Goal: Task Accomplishment & Management: Manage account settings

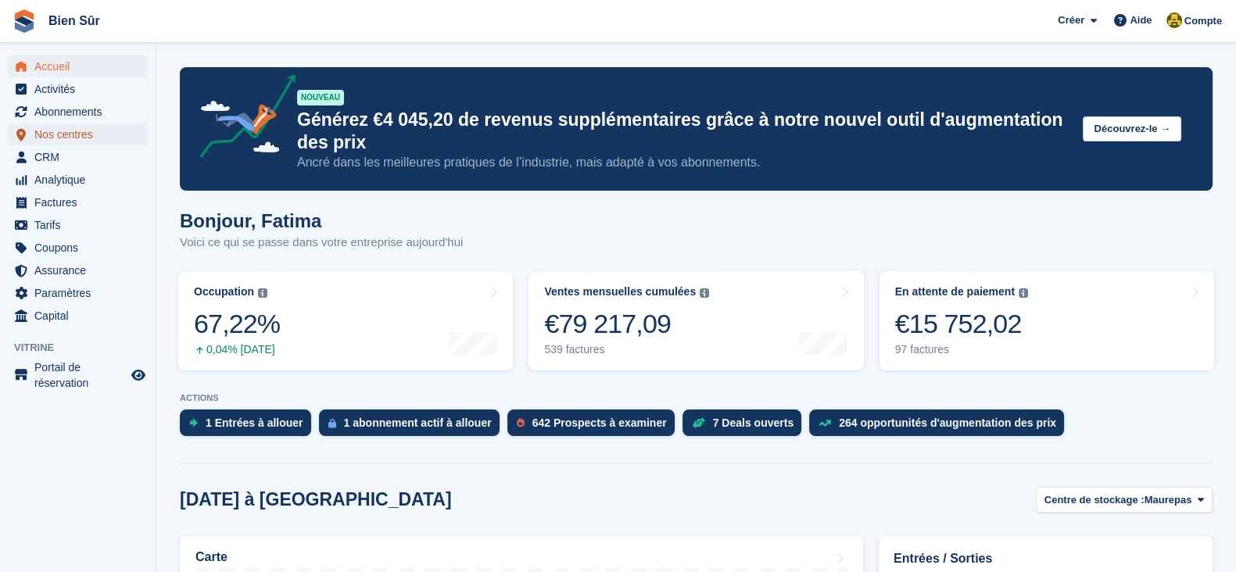
click at [88, 138] on span "Nos centres" at bounding box center [81, 135] width 94 height 22
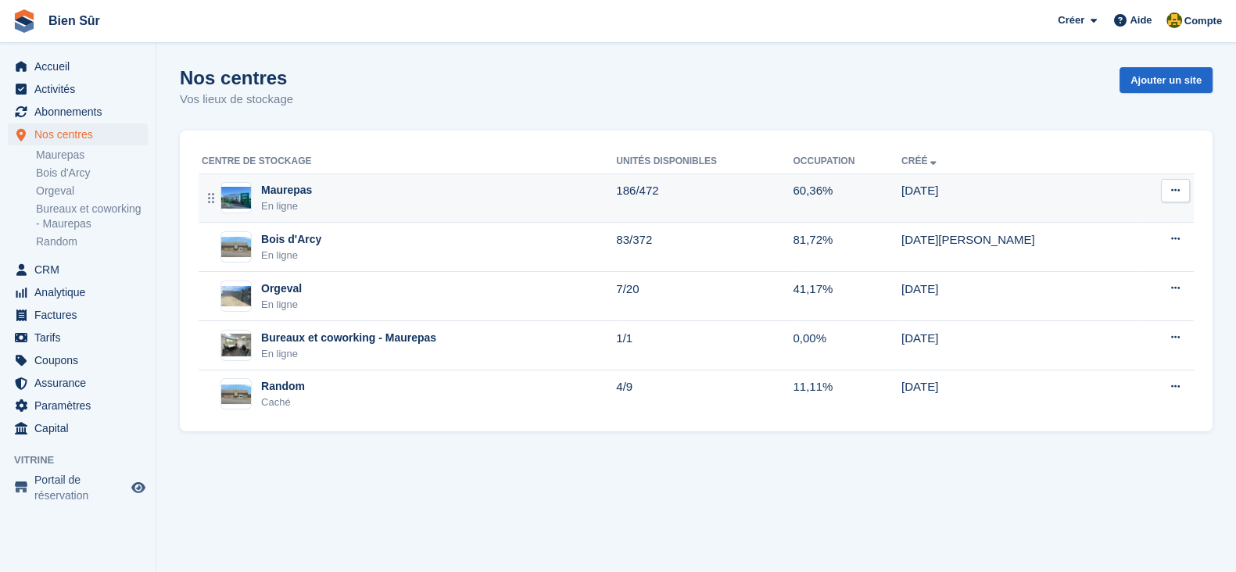
click at [397, 211] on div "Maurepas En ligne" at bounding box center [409, 198] width 414 height 32
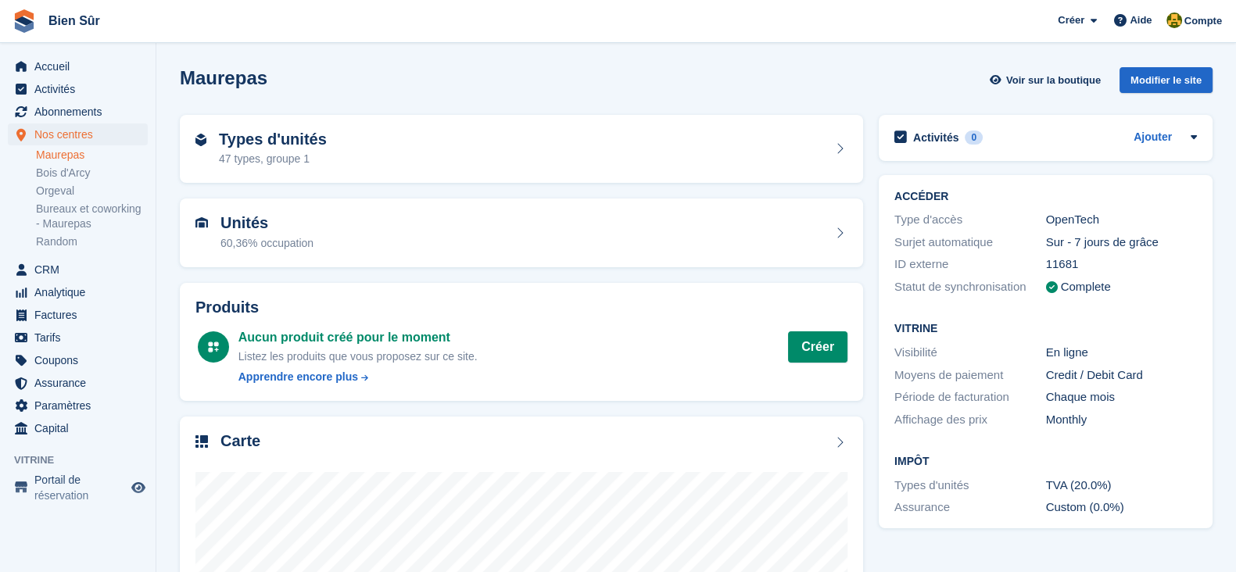
click at [72, 157] on link "Maurepas" at bounding box center [92, 155] width 112 height 15
click at [235, 141] on h2 "Types d'unités" at bounding box center [273, 140] width 108 height 18
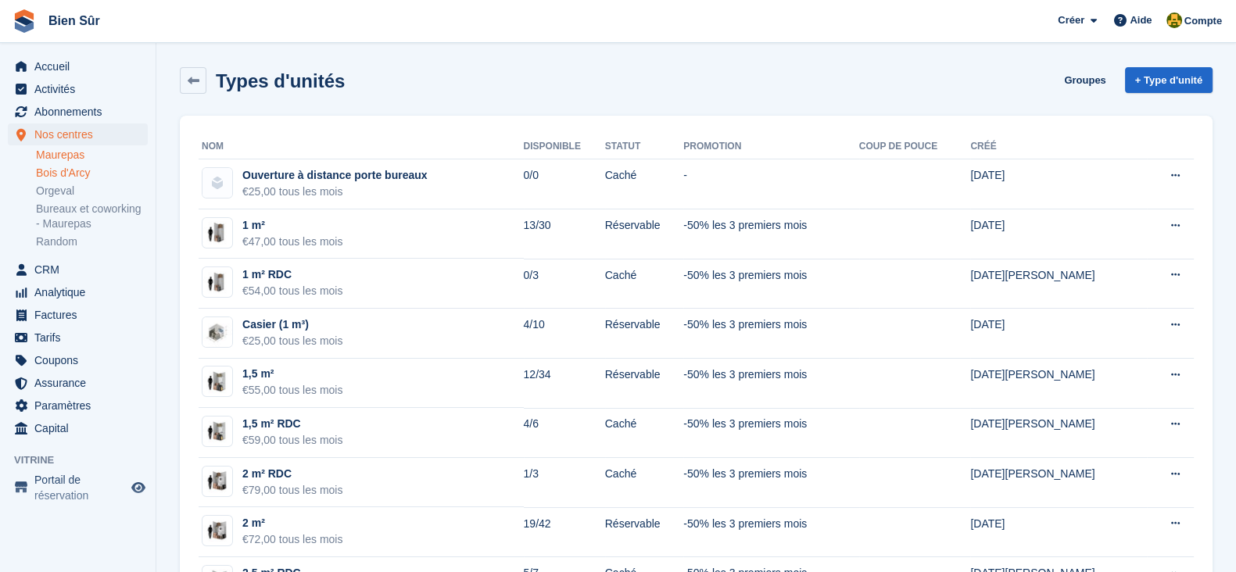
click at [93, 170] on link "Bois d'Arcy" at bounding box center [92, 173] width 112 height 15
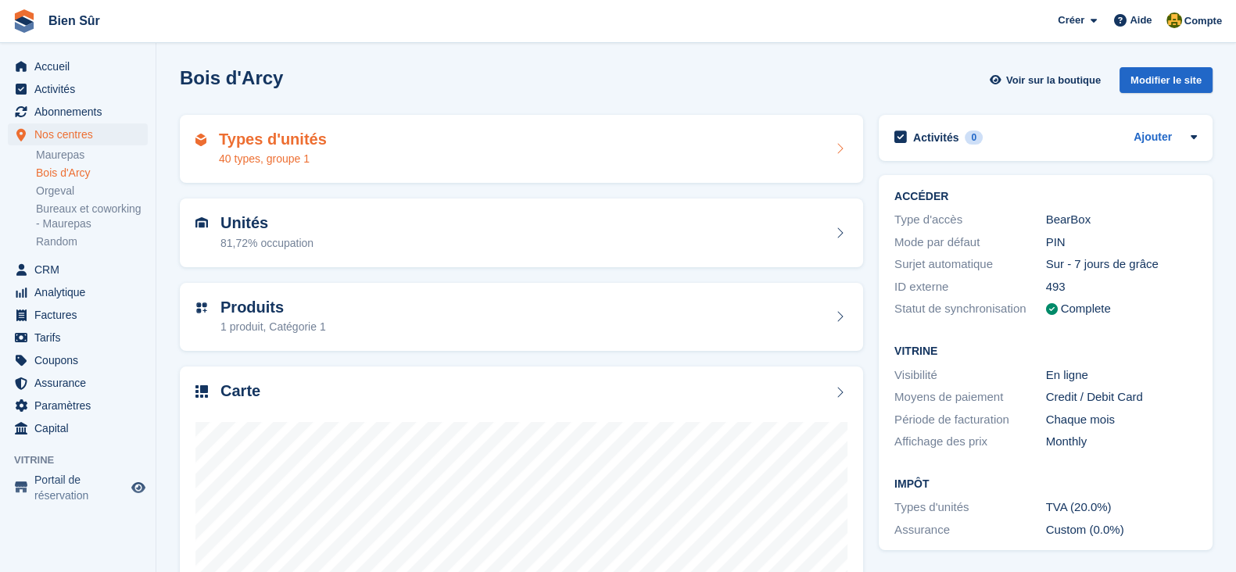
click at [262, 139] on h2 "Types d'unités" at bounding box center [273, 140] width 108 height 18
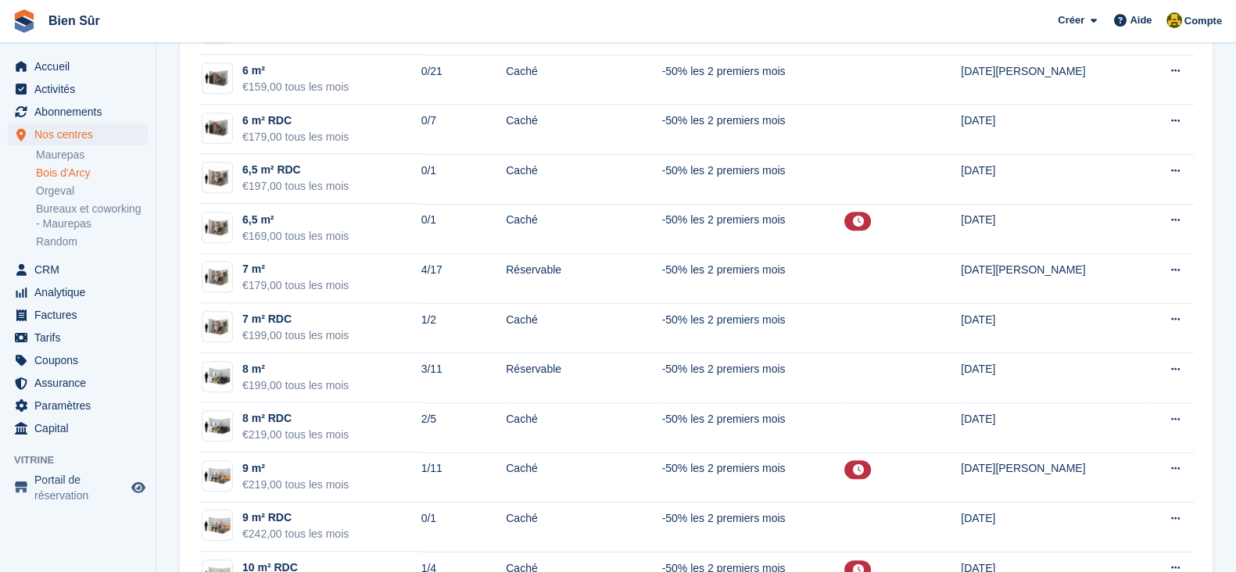
scroll to position [880, 0]
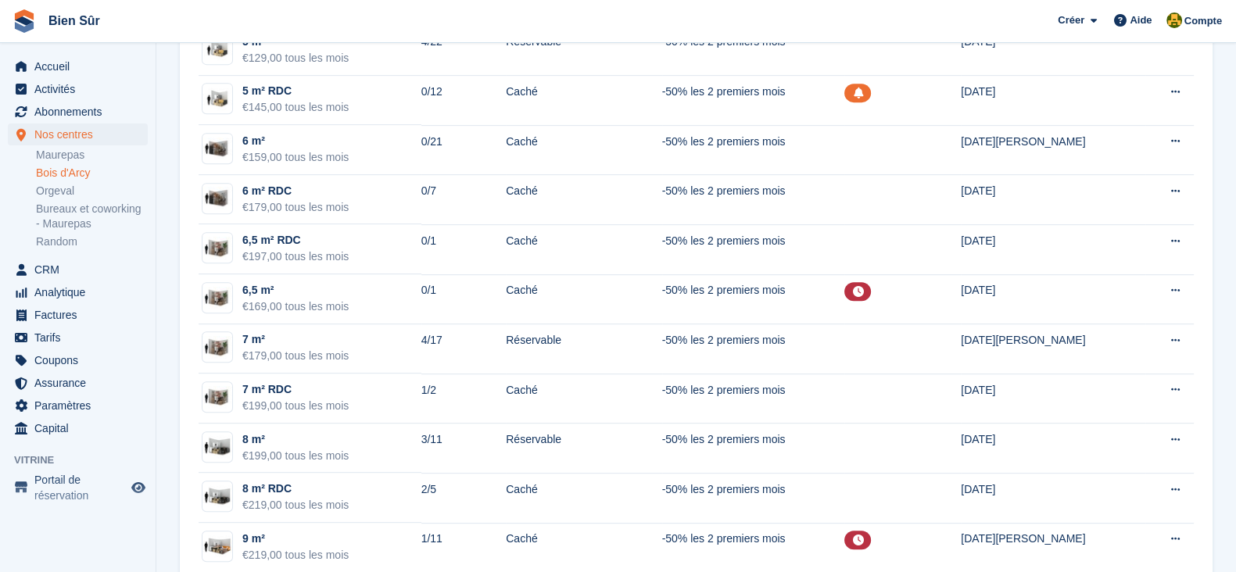
click at [59, 146] on ul "Maurepas [GEOGRAPHIC_DATA] Orgeval Bureaux et coworking - [GEOGRAPHIC_DATA] Ran…" at bounding box center [96, 198] width 120 height 105
click at [59, 153] on link "Maurepas" at bounding box center [92, 155] width 112 height 15
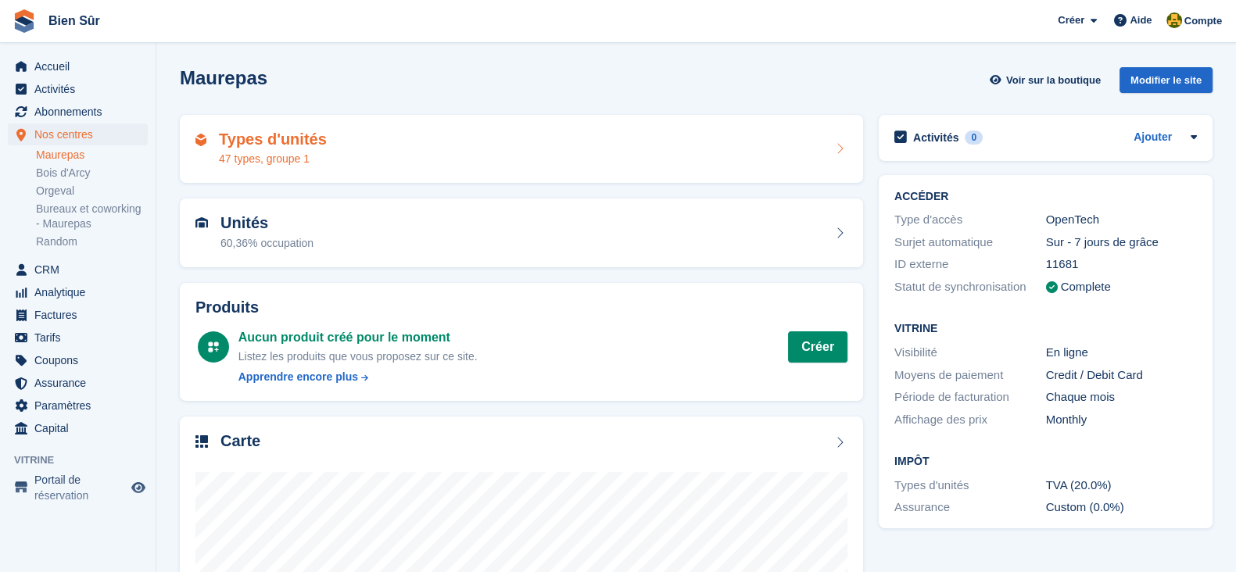
click at [256, 131] on h2 "Types d'unités" at bounding box center [273, 140] width 108 height 18
click at [273, 157] on div "47 types, groupe 1" at bounding box center [273, 159] width 108 height 16
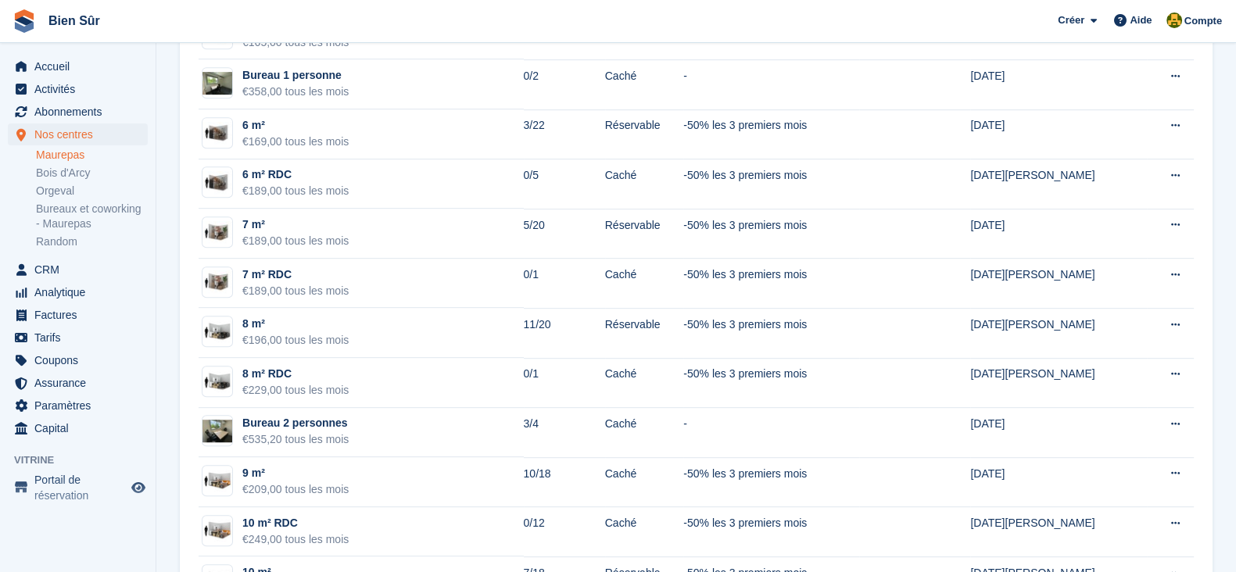
scroll to position [1075, 0]
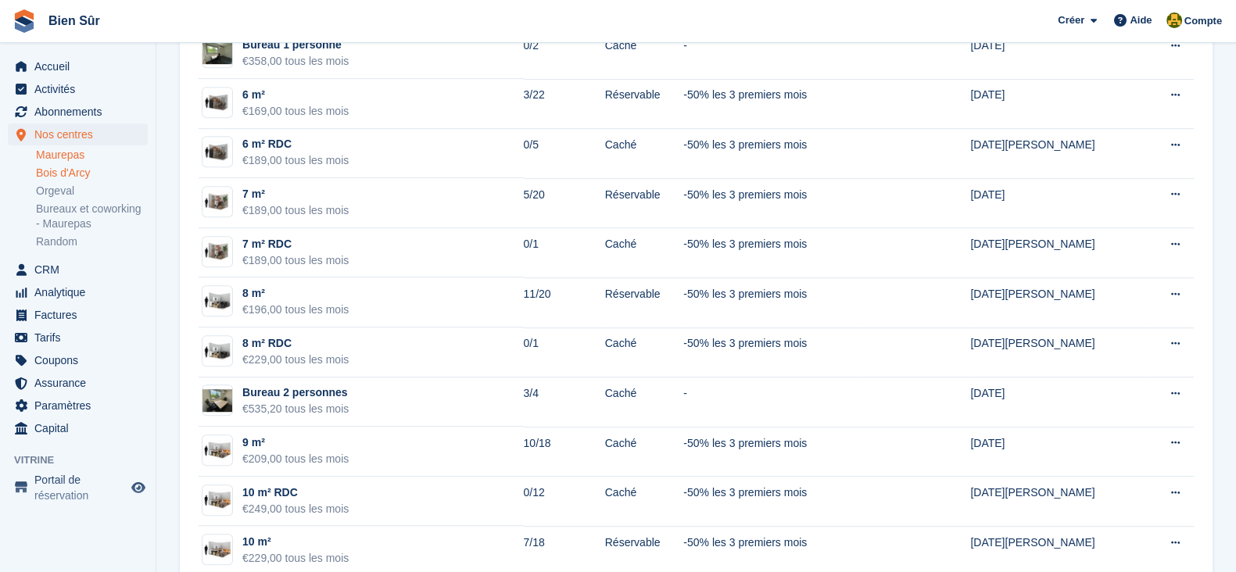
click at [79, 179] on link "Bois d'Arcy" at bounding box center [92, 173] width 112 height 15
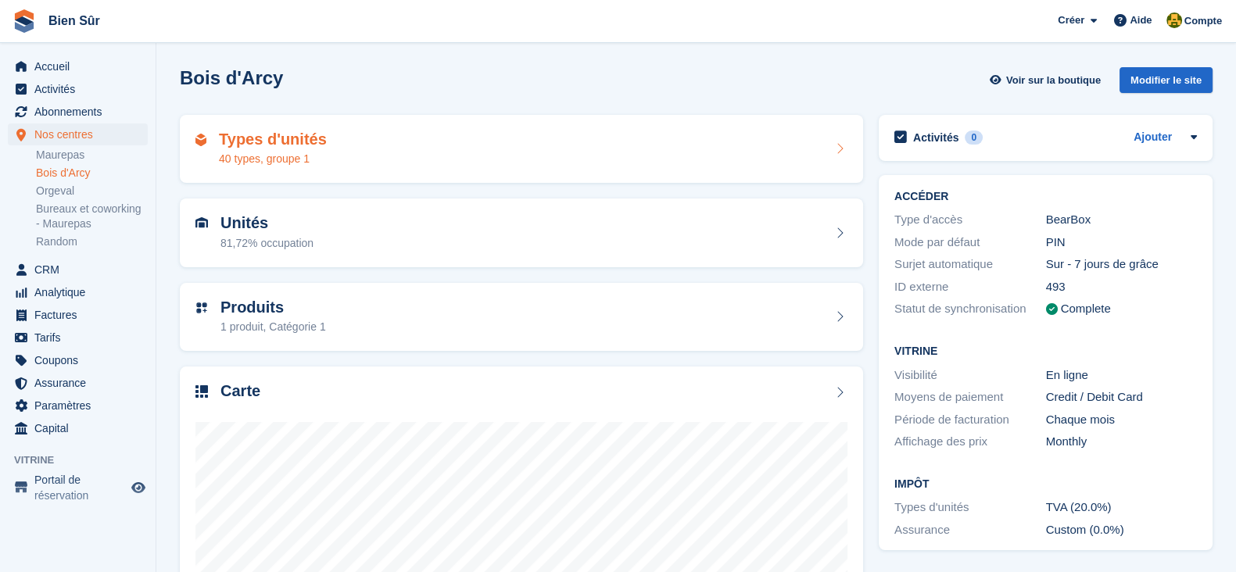
click at [235, 138] on h2 "Types d'unités" at bounding box center [273, 140] width 108 height 18
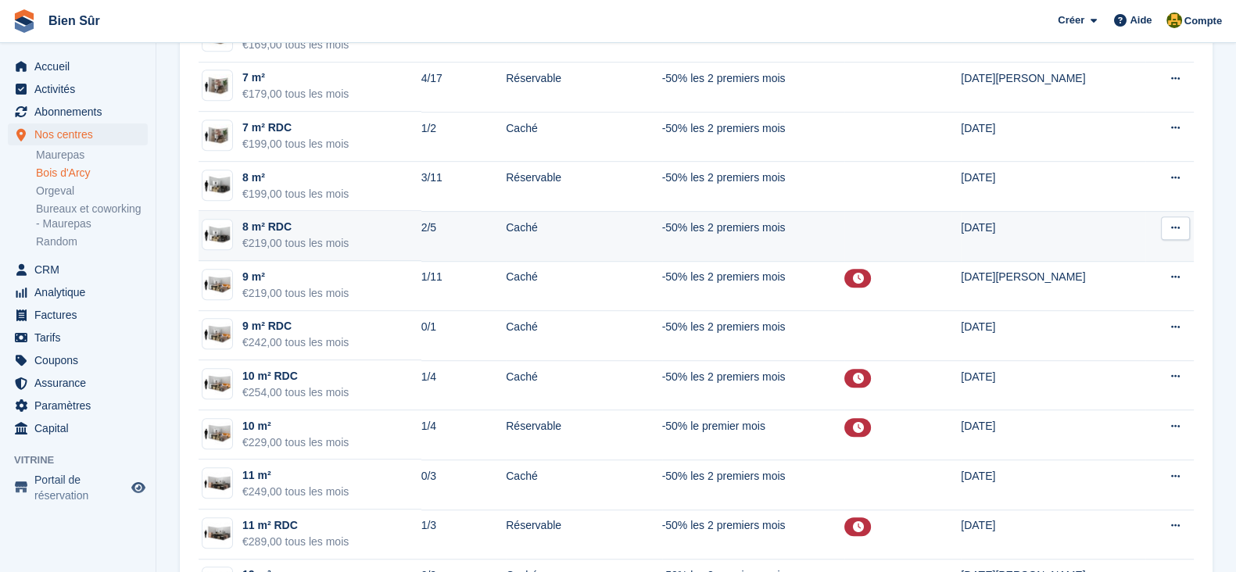
scroll to position [1173, 0]
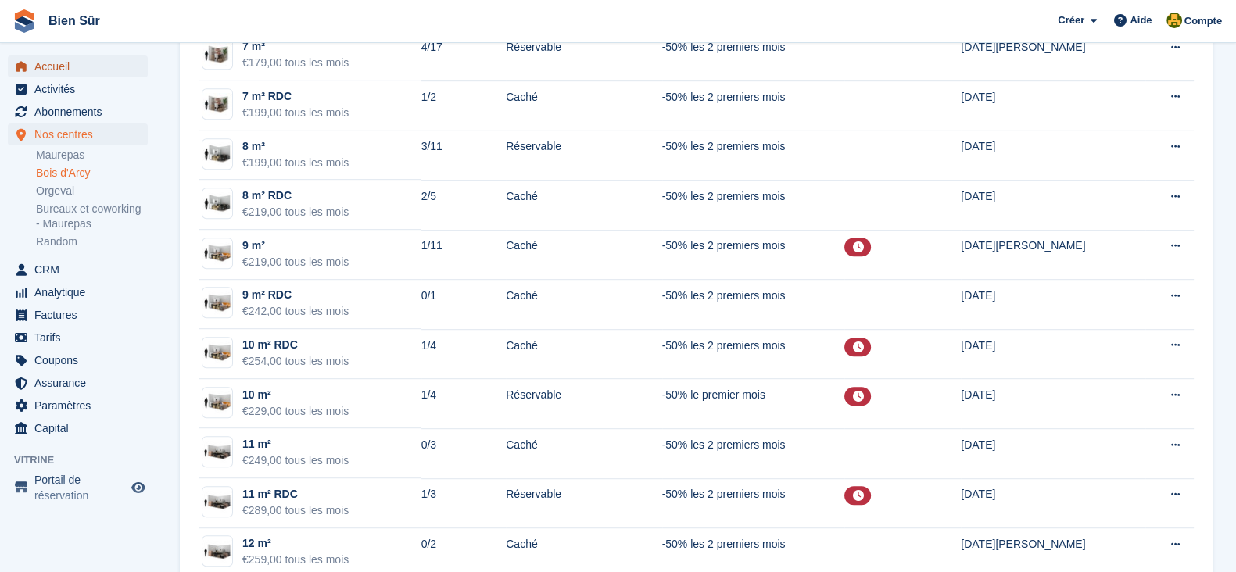
click at [111, 70] on span "Accueil" at bounding box center [81, 67] width 94 height 22
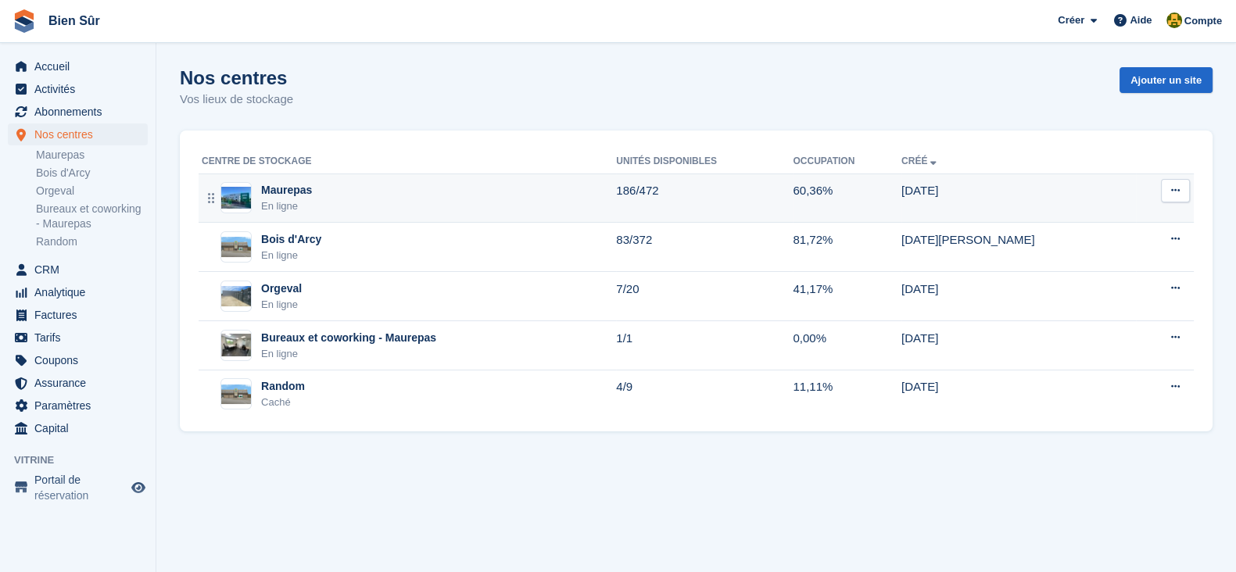
click at [313, 199] on div "Maurepas En ligne" at bounding box center [409, 198] width 414 height 32
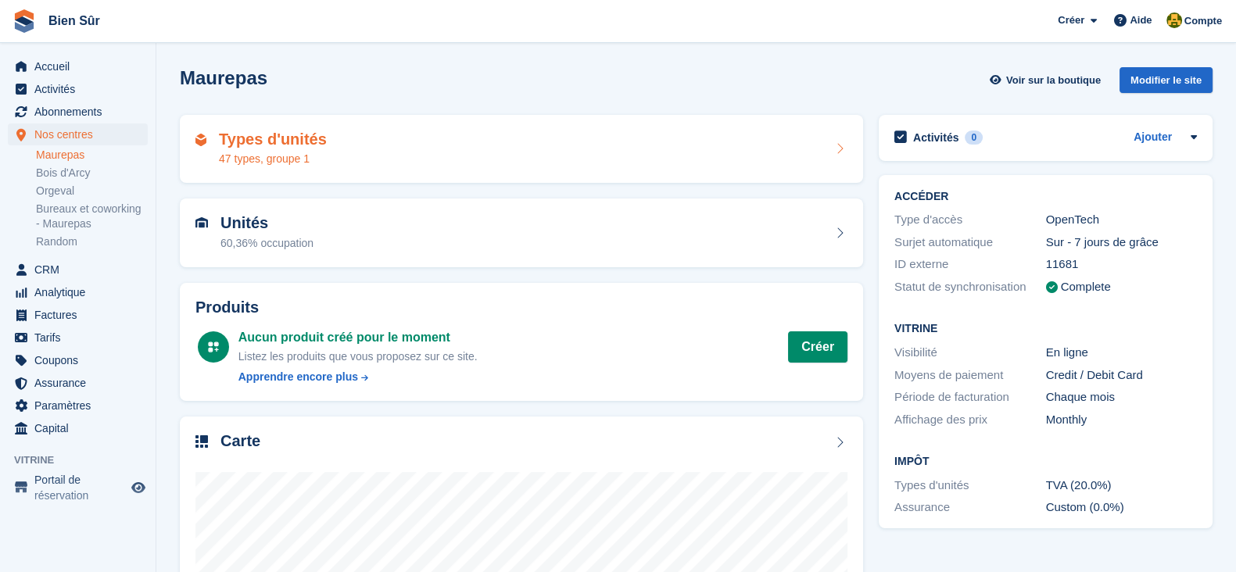
click at [328, 145] on div "Types d'unités 47 types, groupe 1" at bounding box center [521, 150] width 652 height 38
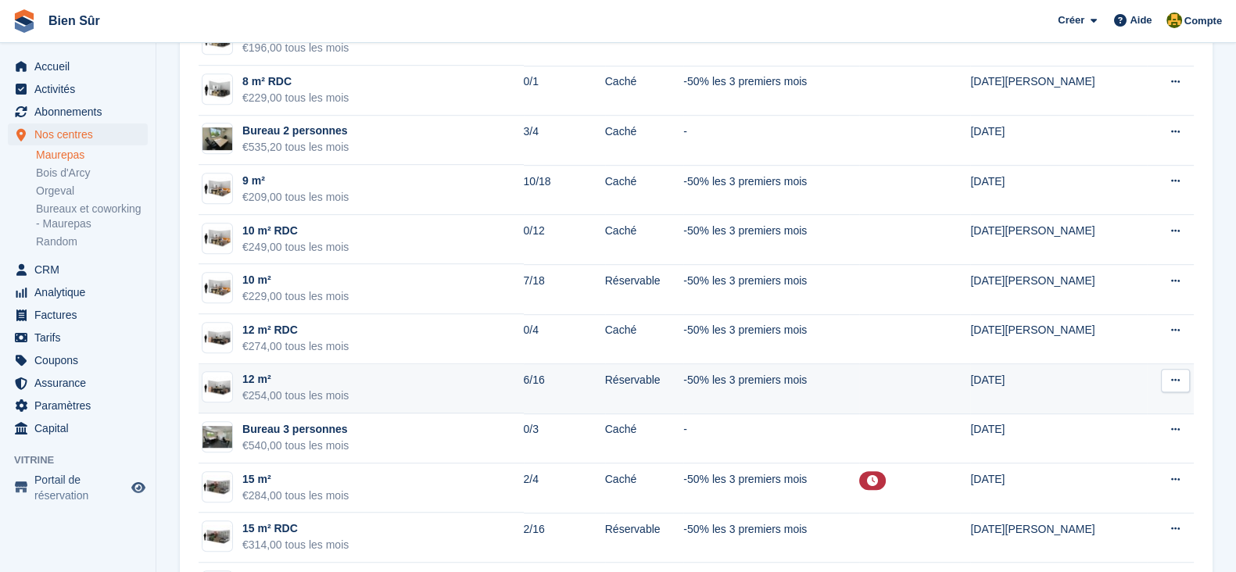
scroll to position [1368, 0]
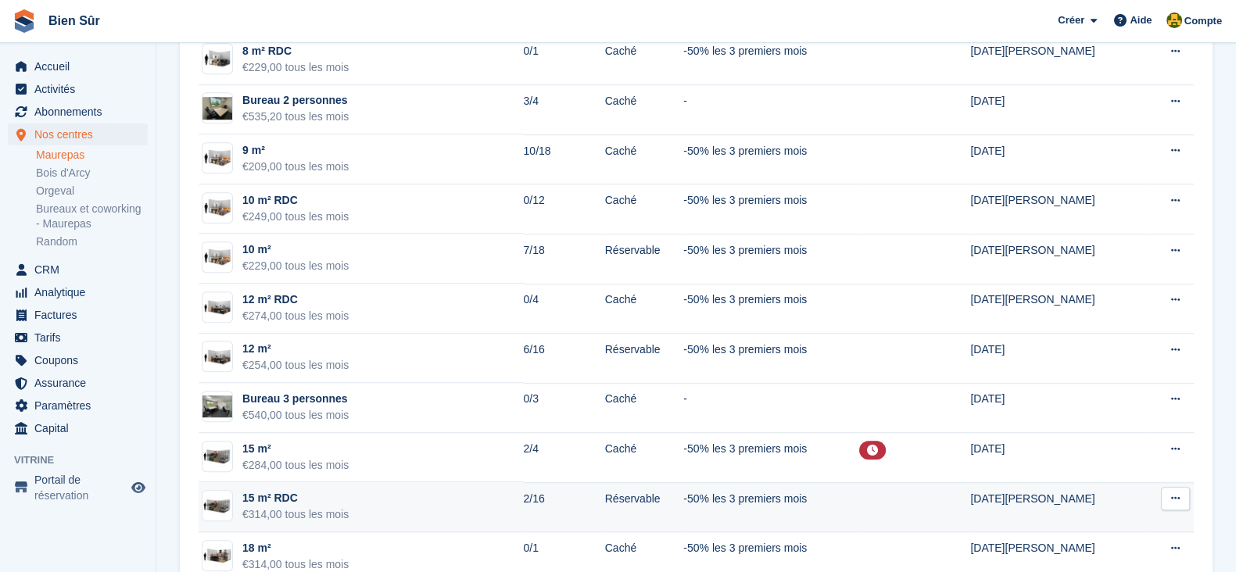
click at [454, 500] on td "15 m² RDC €314,00 tous les mois" at bounding box center [361, 507] width 325 height 50
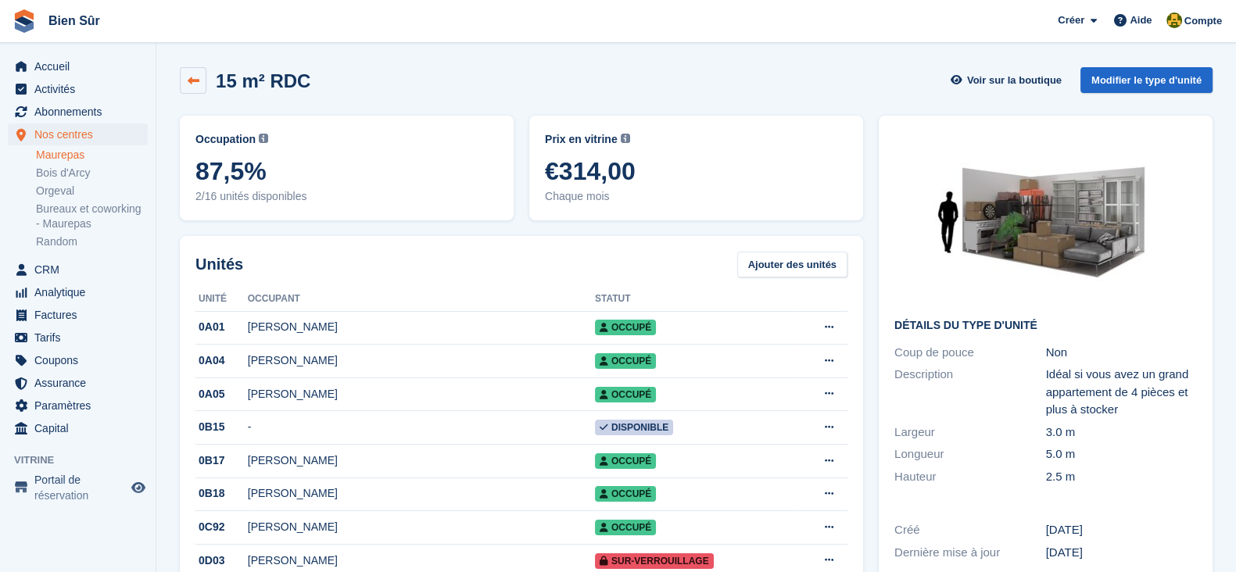
click at [182, 84] on link at bounding box center [193, 80] width 27 height 27
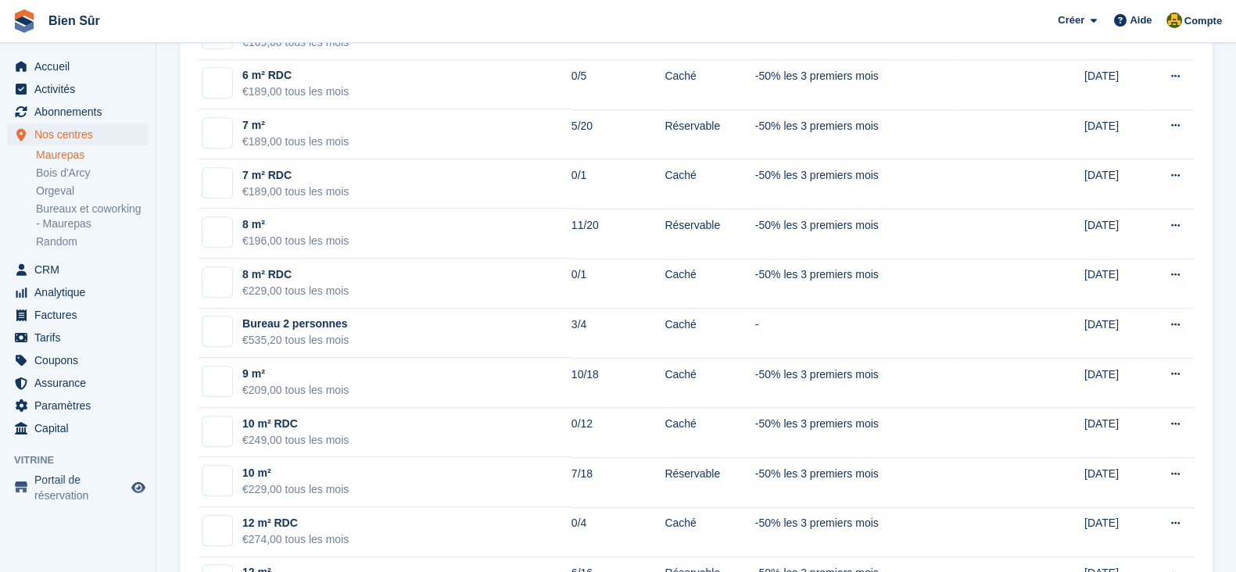
scroll to position [1173, 0]
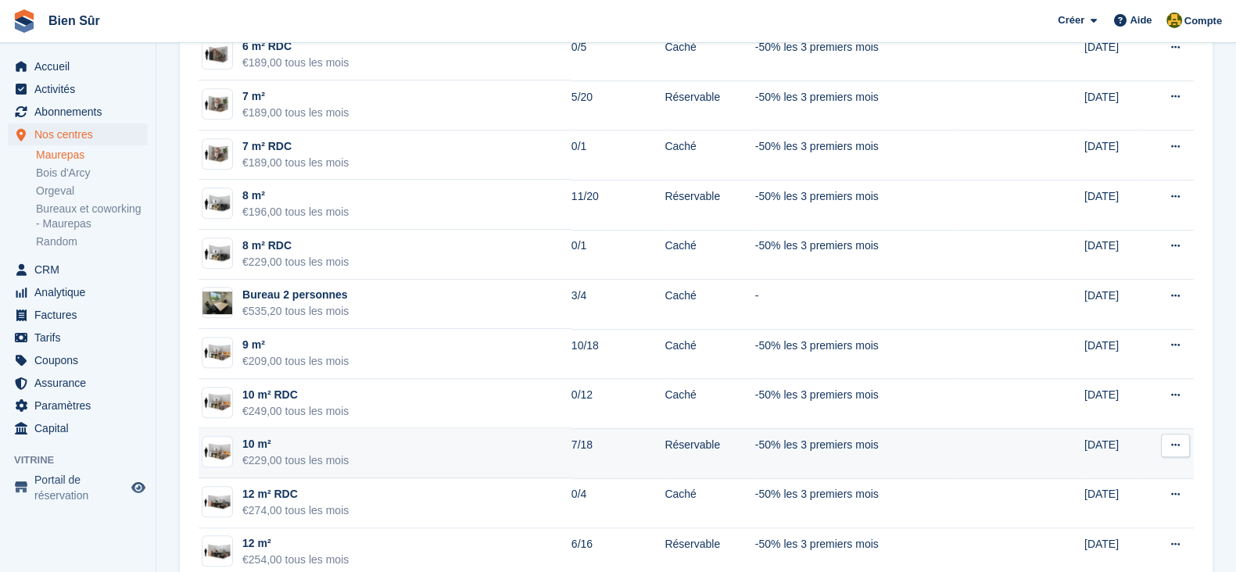
click at [387, 463] on td "10 m² €229,00 tous les mois" at bounding box center [385, 454] width 373 height 50
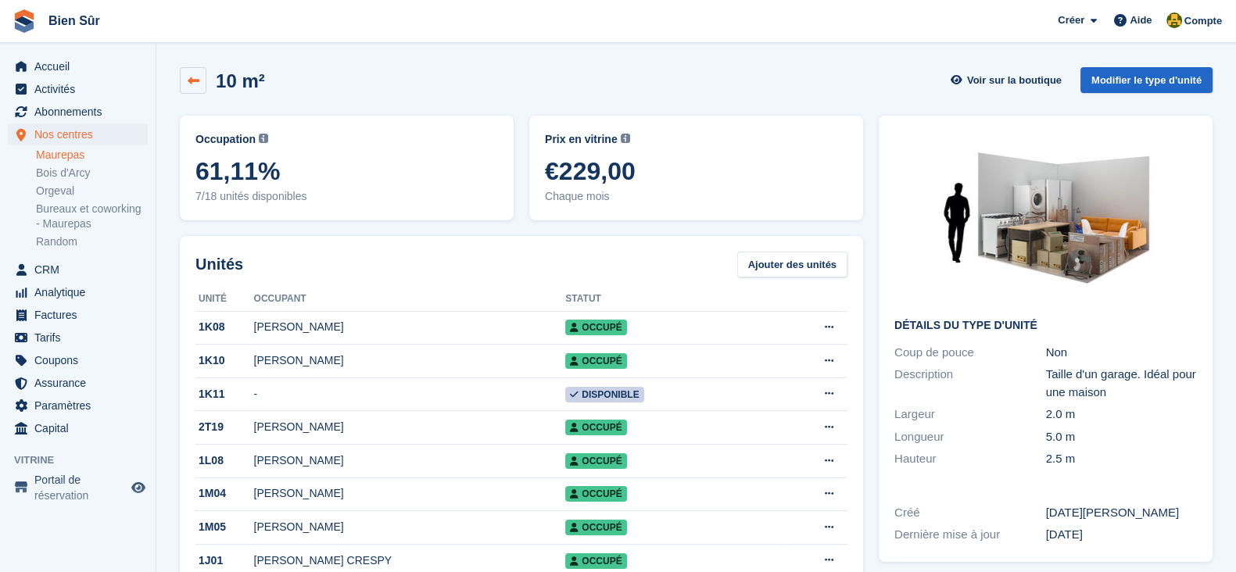
click at [183, 81] on link at bounding box center [193, 80] width 27 height 27
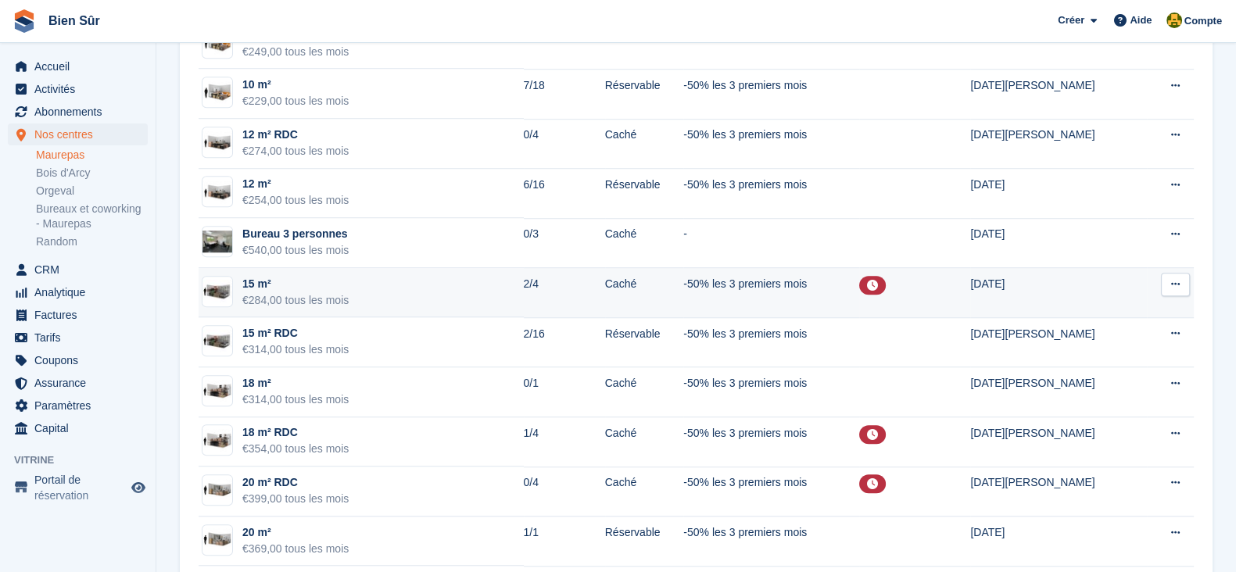
scroll to position [1563, 0]
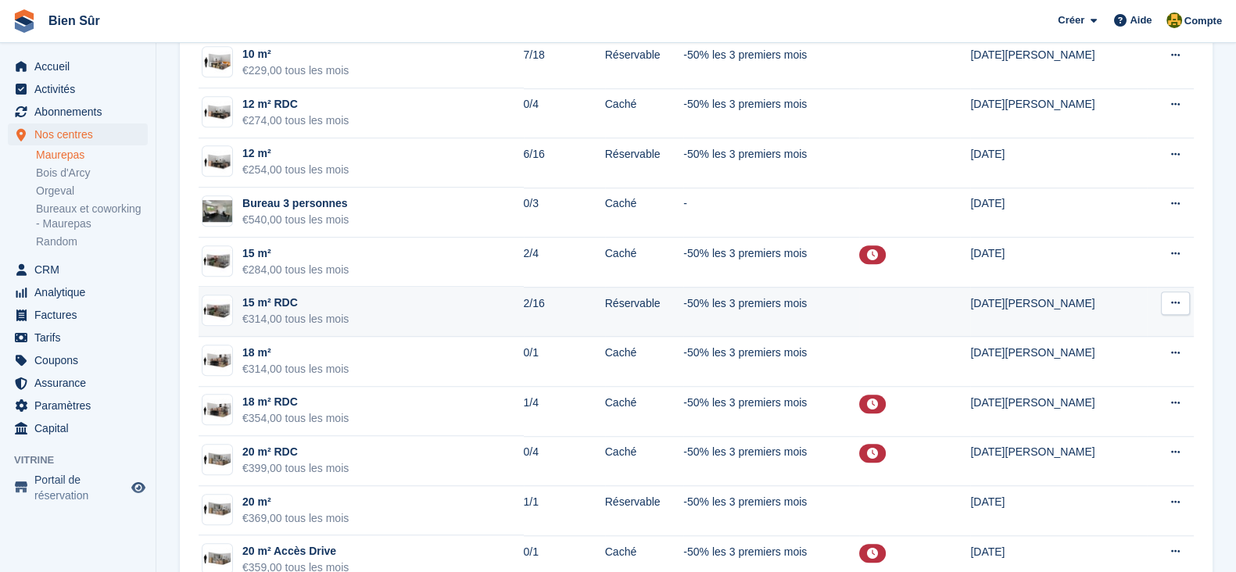
click at [459, 322] on td "15 m² RDC €314,00 tous les mois" at bounding box center [361, 312] width 325 height 50
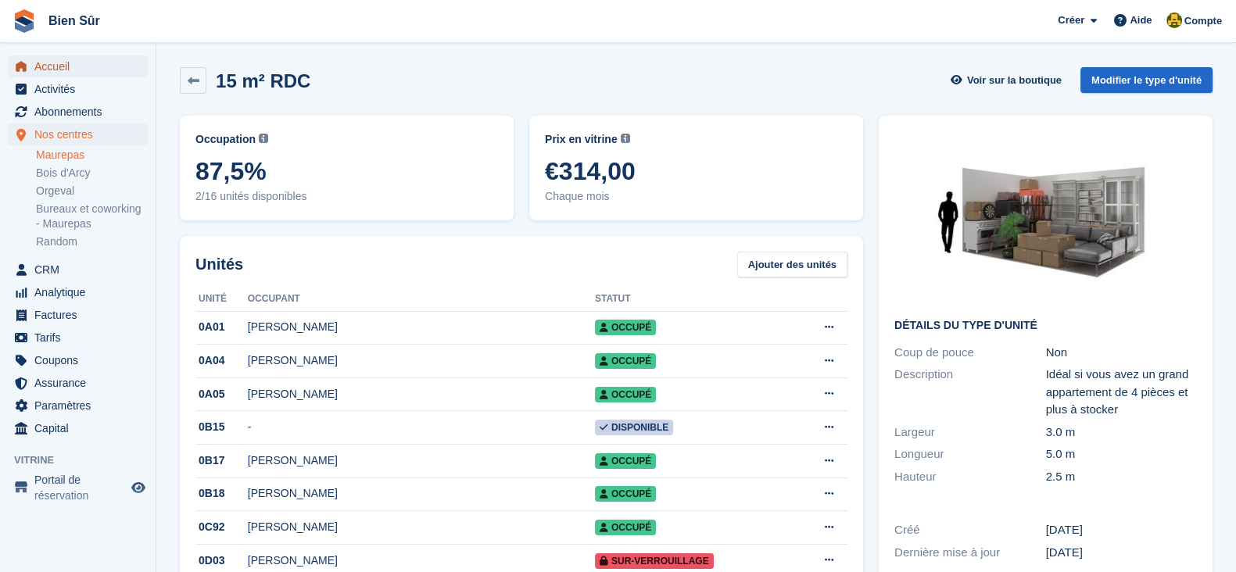
click at [63, 64] on span "Accueil" at bounding box center [81, 67] width 94 height 22
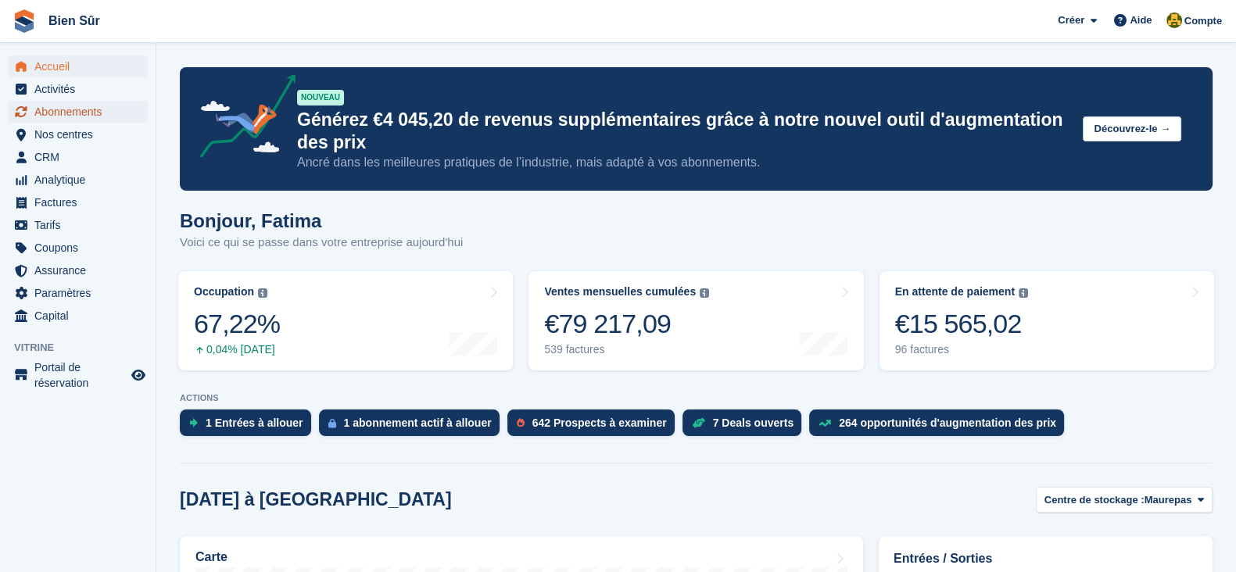
click at [85, 116] on span "Abonnements" at bounding box center [81, 112] width 94 height 22
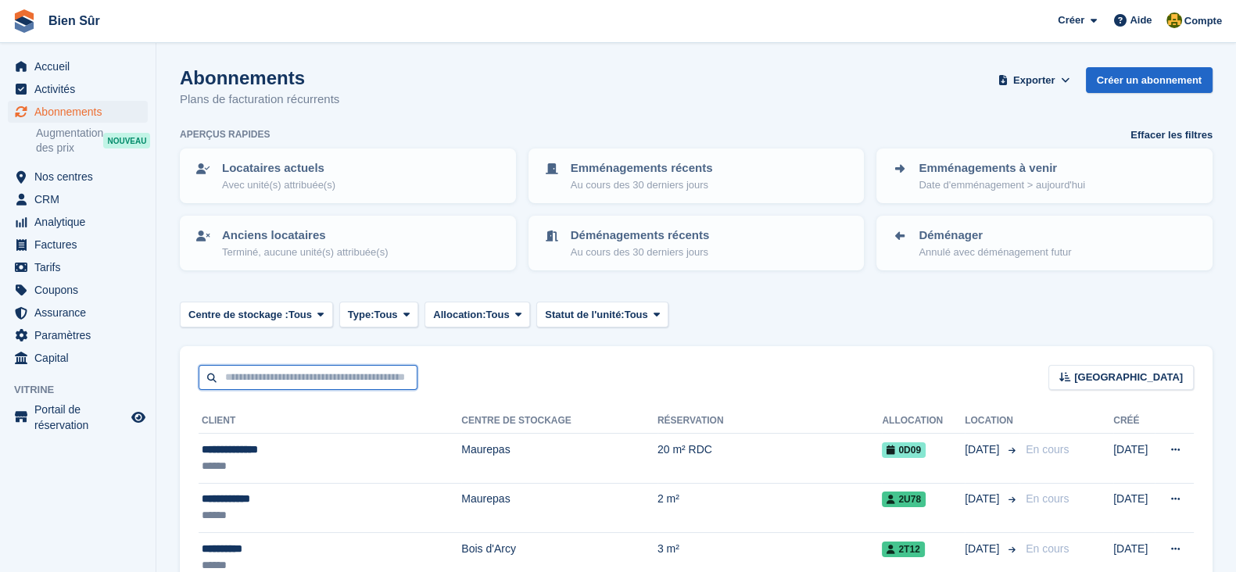
click at [281, 384] on input "text" at bounding box center [308, 378] width 219 height 26
click at [76, 178] on span "Nos centres" at bounding box center [81, 177] width 94 height 22
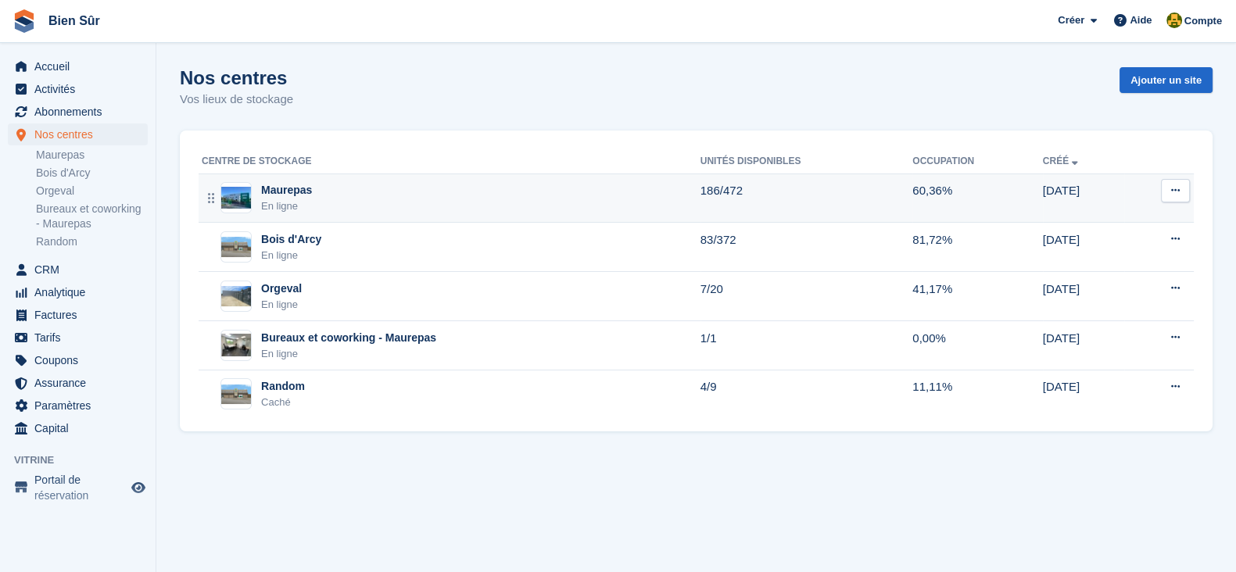
click at [314, 202] on div "Maurepas En ligne" at bounding box center [451, 198] width 499 height 32
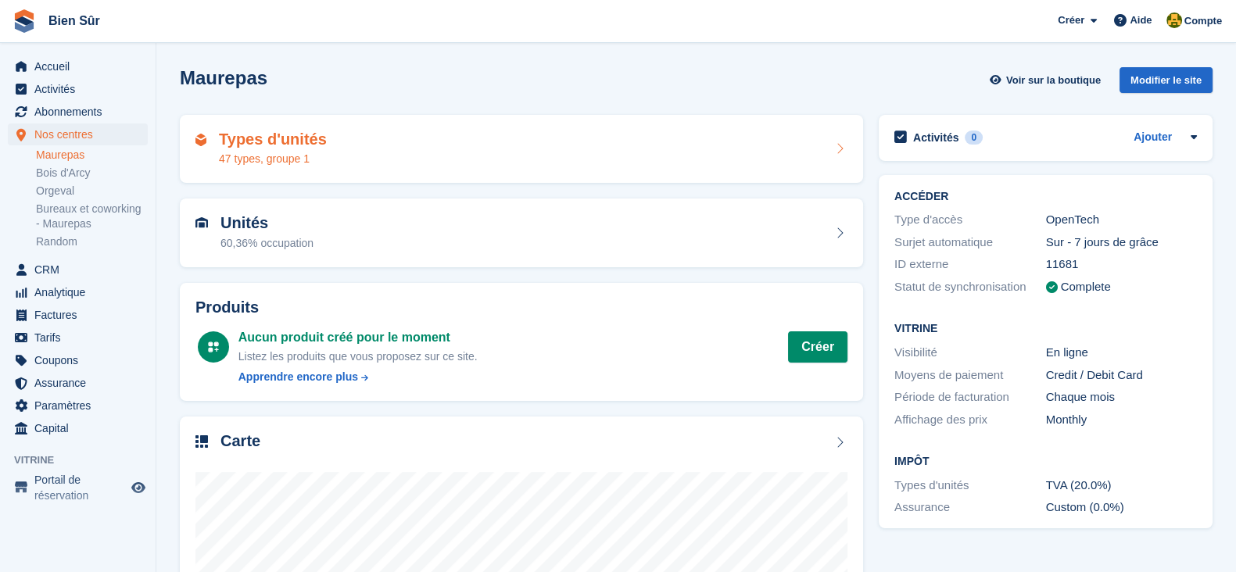
click at [301, 145] on h2 "Types d'unités" at bounding box center [273, 140] width 108 height 18
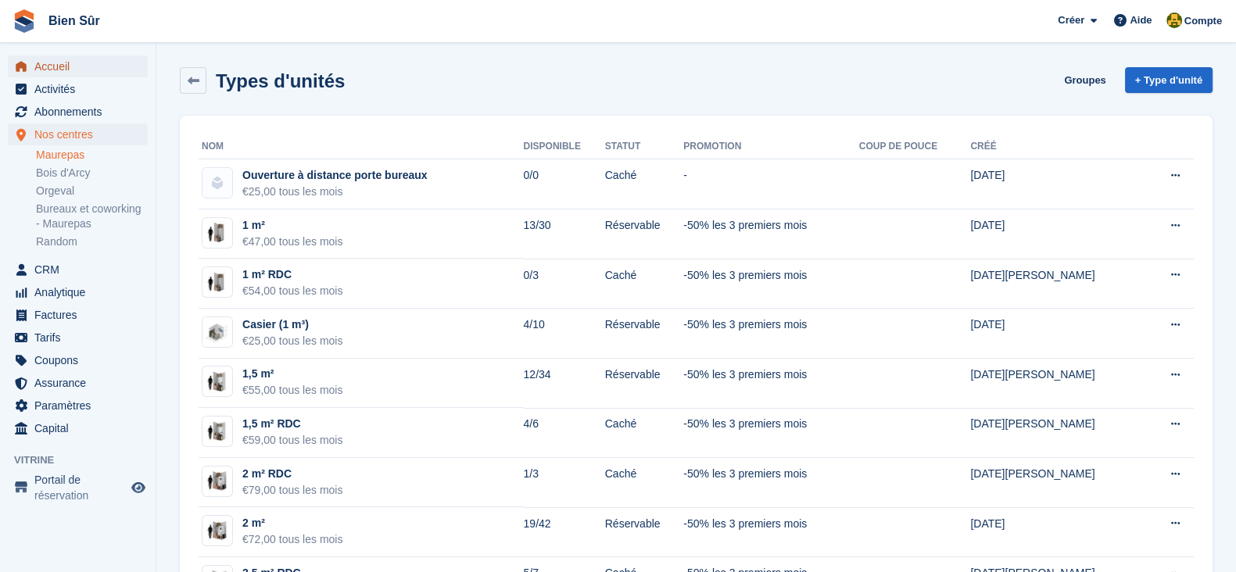
click at [86, 68] on span "Accueil" at bounding box center [81, 67] width 94 height 22
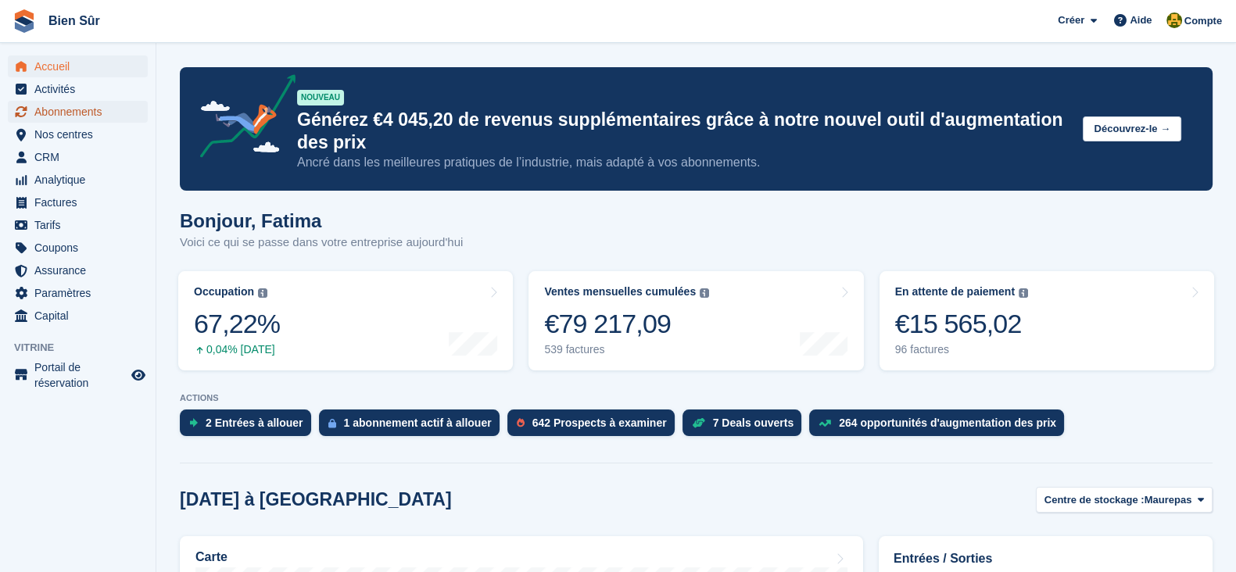
click at [34, 113] on span "Abonnements" at bounding box center [81, 112] width 94 height 22
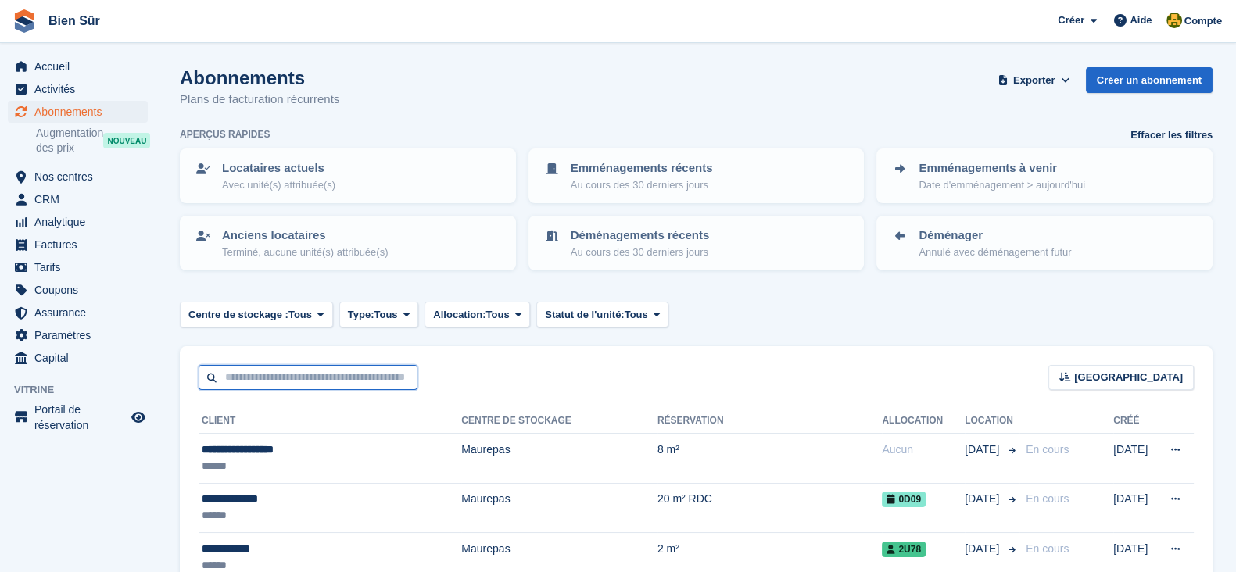
click at [280, 388] on input "text" at bounding box center [308, 378] width 219 height 26
paste input "**********"
type input "**********"
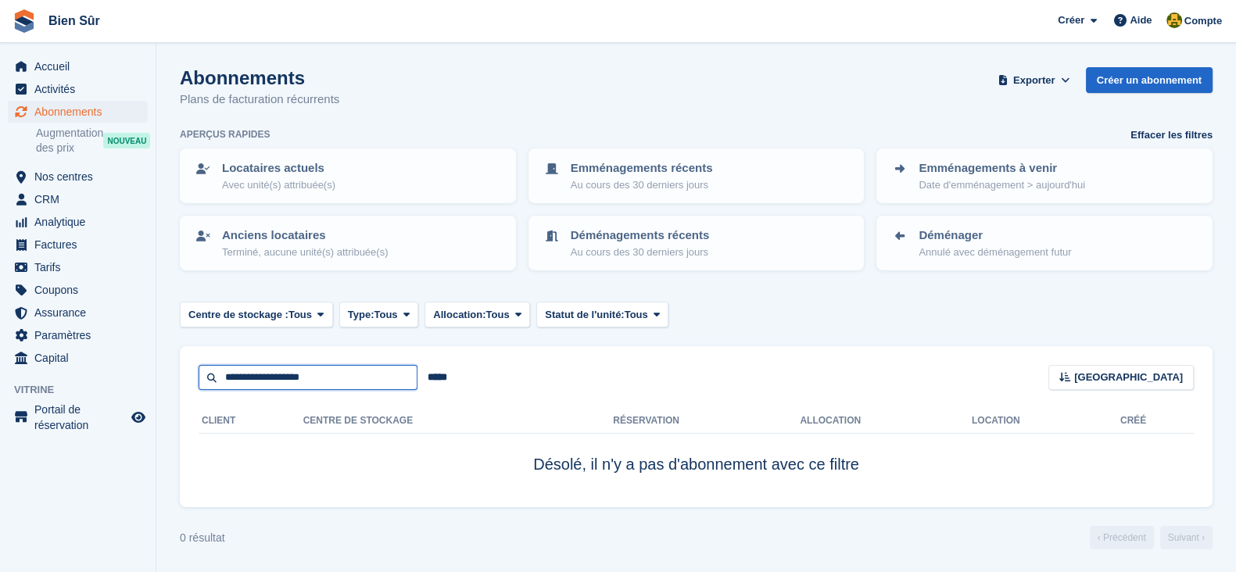
click at [332, 386] on input "**********" at bounding box center [308, 378] width 219 height 26
click at [265, 189] on p "Avec unité(s) attribuée(s)" at bounding box center [278, 186] width 113 height 16
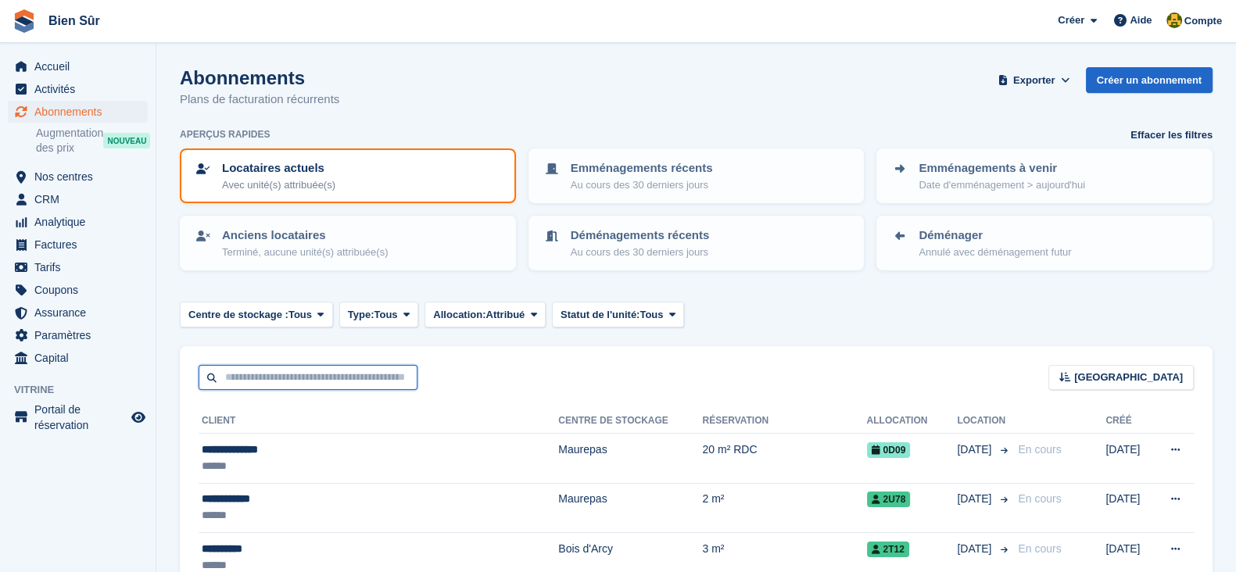
click at [360, 381] on input "text" at bounding box center [308, 378] width 219 height 26
paste input "**********"
type input "**********"
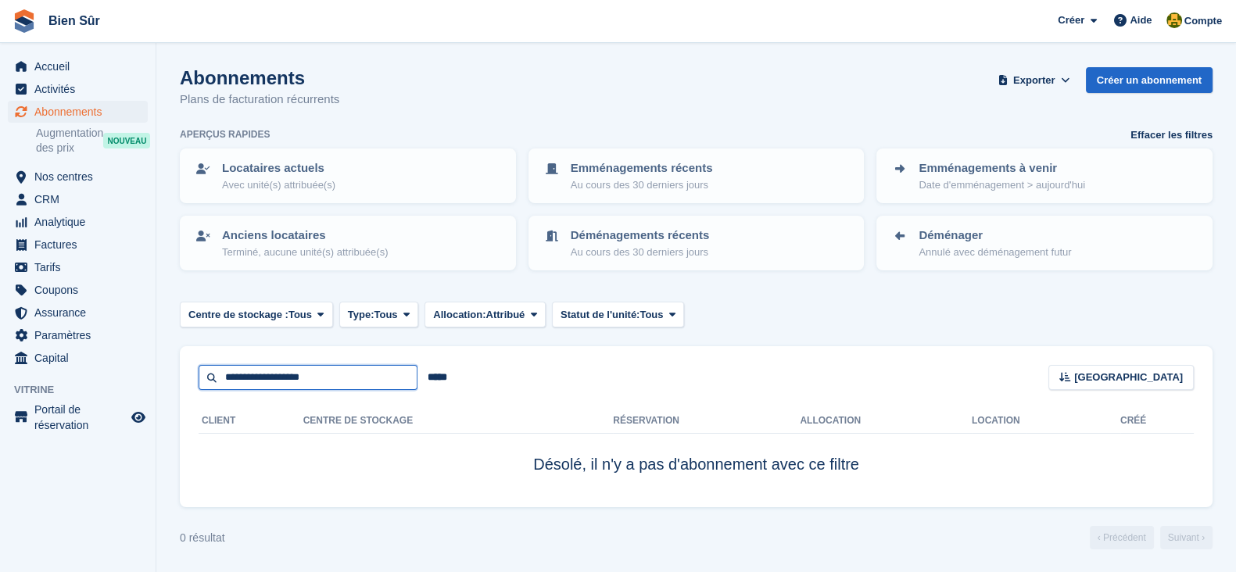
click at [227, 380] on input "**********" at bounding box center [308, 378] width 219 height 26
click at [96, 63] on span "Accueil" at bounding box center [81, 67] width 94 height 22
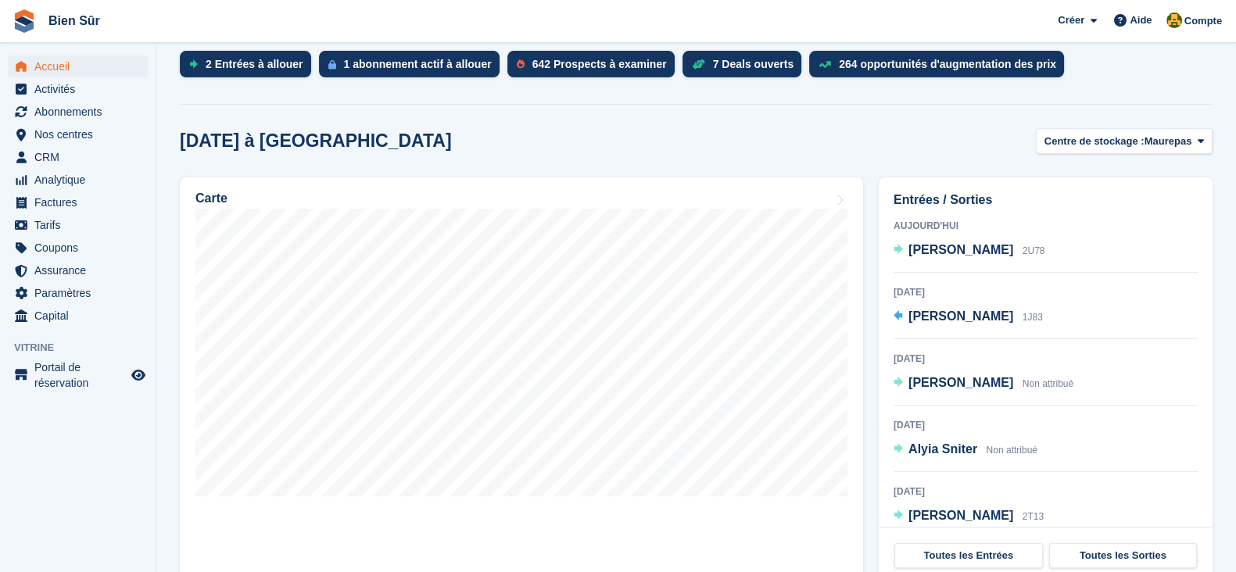
scroll to position [97, 0]
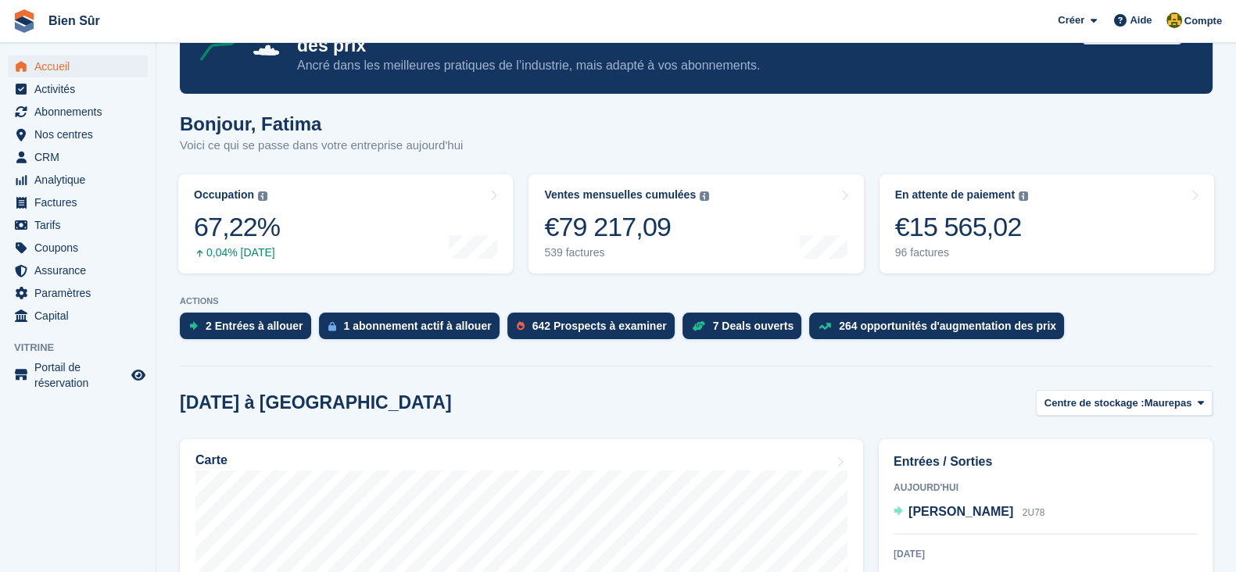
click at [1111, 141] on div "Bonjour, Fatima Voici ce qui se passe dans votre entreprise [DATE]" at bounding box center [696, 143] width 1033 height 60
click at [1110, 403] on span "Centre de stockage :" at bounding box center [1095, 404] width 100 height 16
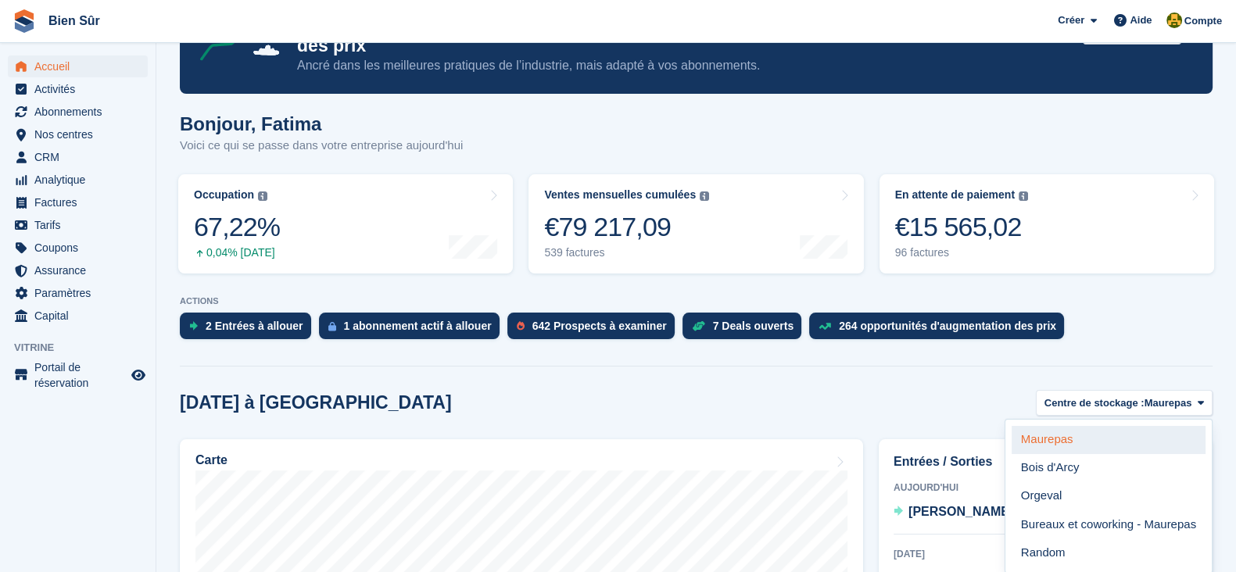
click at [1059, 446] on link "Maurepas" at bounding box center [1109, 440] width 194 height 28
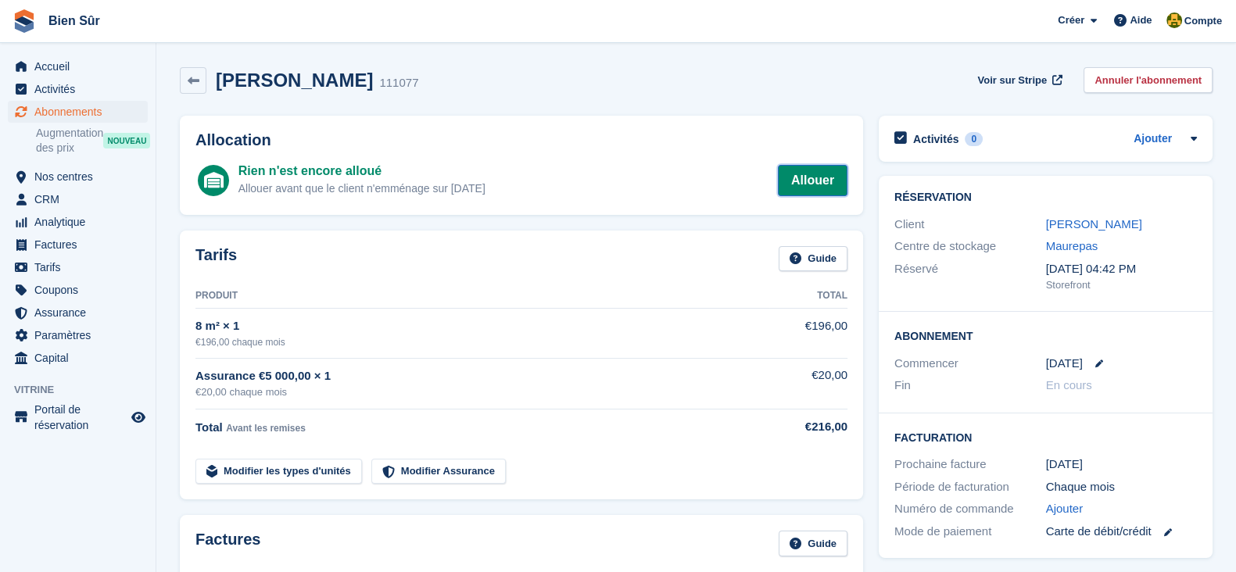
click at [794, 181] on link "Allouer" at bounding box center [813, 180] width 70 height 31
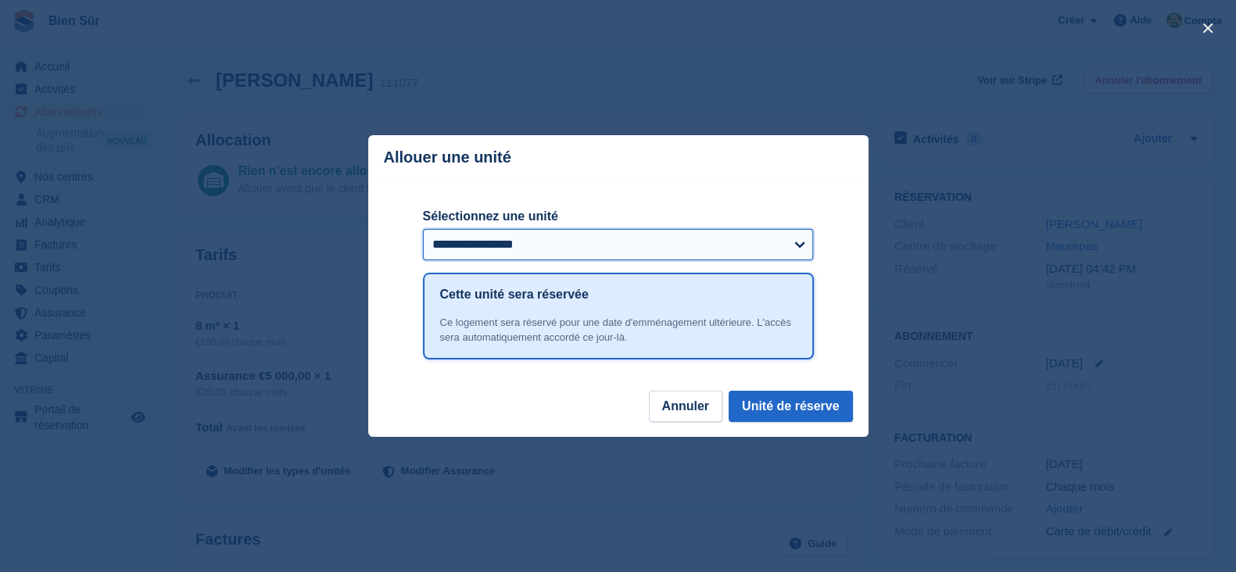
click at [468, 240] on select "**********" at bounding box center [618, 244] width 391 height 31
select select "*****"
click at [423, 230] on select "**********" at bounding box center [618, 244] width 391 height 31
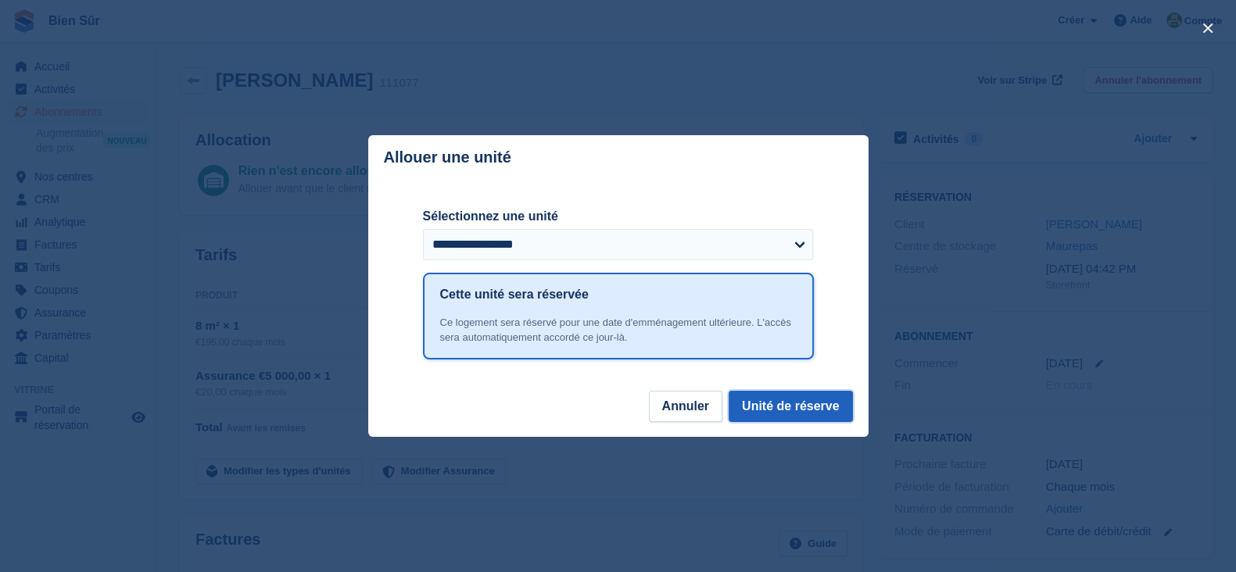
click at [771, 403] on button "Unité de réserve" at bounding box center [791, 406] width 124 height 31
click at [562, 203] on div "**********" at bounding box center [618, 285] width 391 height 210
click at [673, 394] on button "Annuler" at bounding box center [686, 406] width 74 height 31
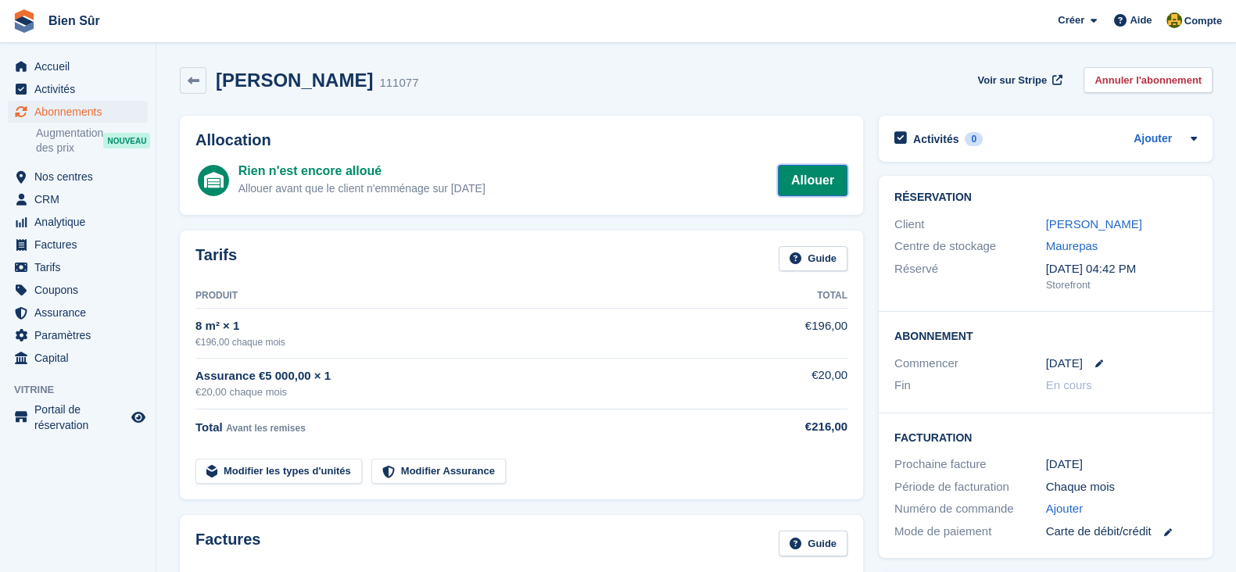
click at [793, 178] on link "Allouer" at bounding box center [813, 180] width 70 height 31
click at [805, 170] on link "Allouer" at bounding box center [813, 180] width 70 height 31
click at [809, 183] on link "Allouer" at bounding box center [813, 180] width 70 height 31
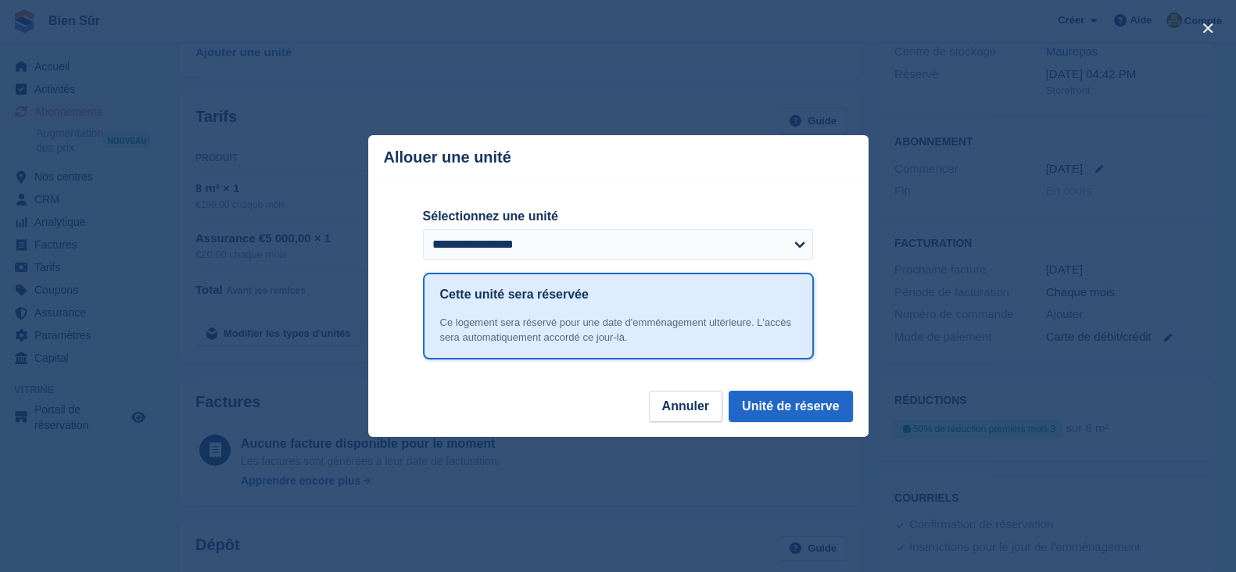
scroll to position [252, 0]
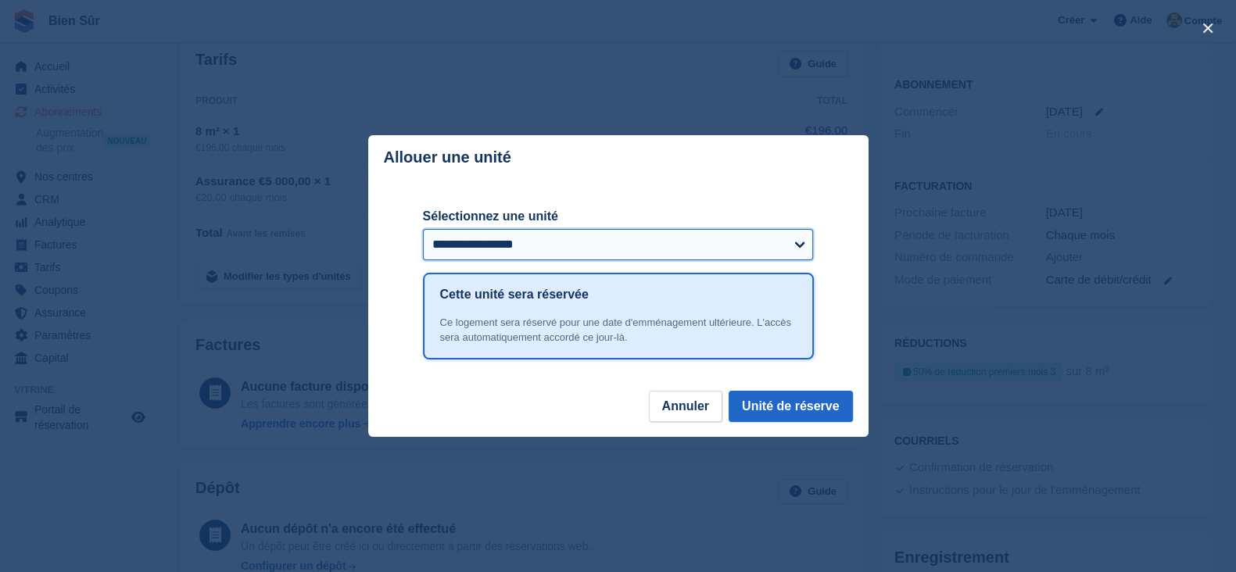
click at [583, 249] on select "**********" at bounding box center [618, 244] width 391 height 31
select select "*****"
click at [423, 230] on select "**********" at bounding box center [618, 244] width 391 height 31
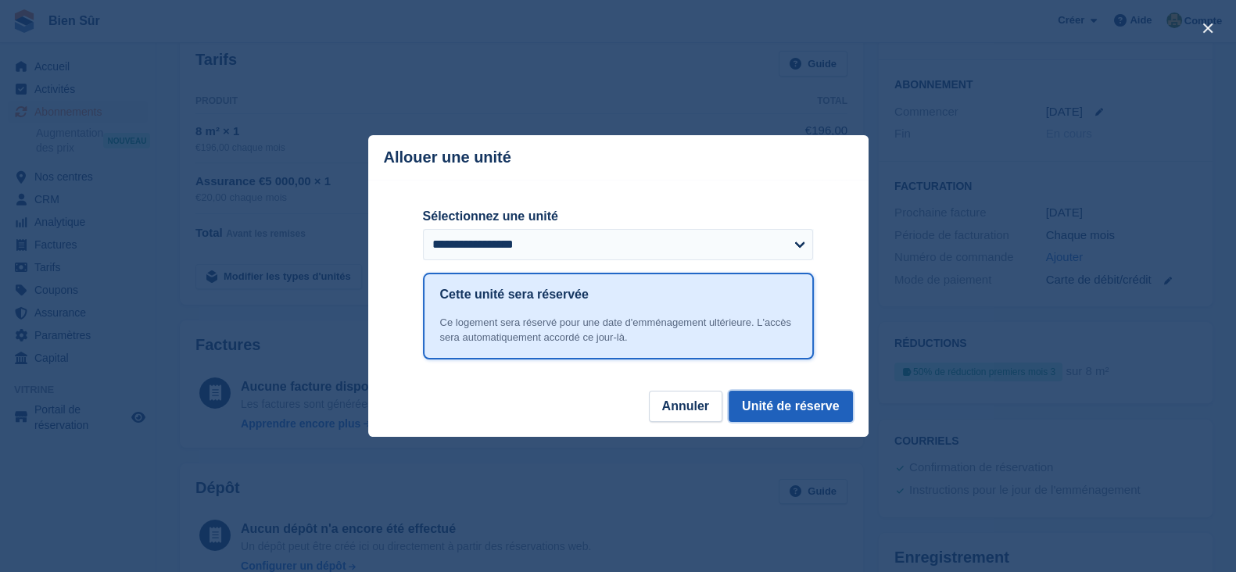
click at [786, 416] on button "Unité de réserve" at bounding box center [791, 406] width 124 height 31
click at [784, 417] on button "Unité de réserve" at bounding box center [791, 406] width 124 height 31
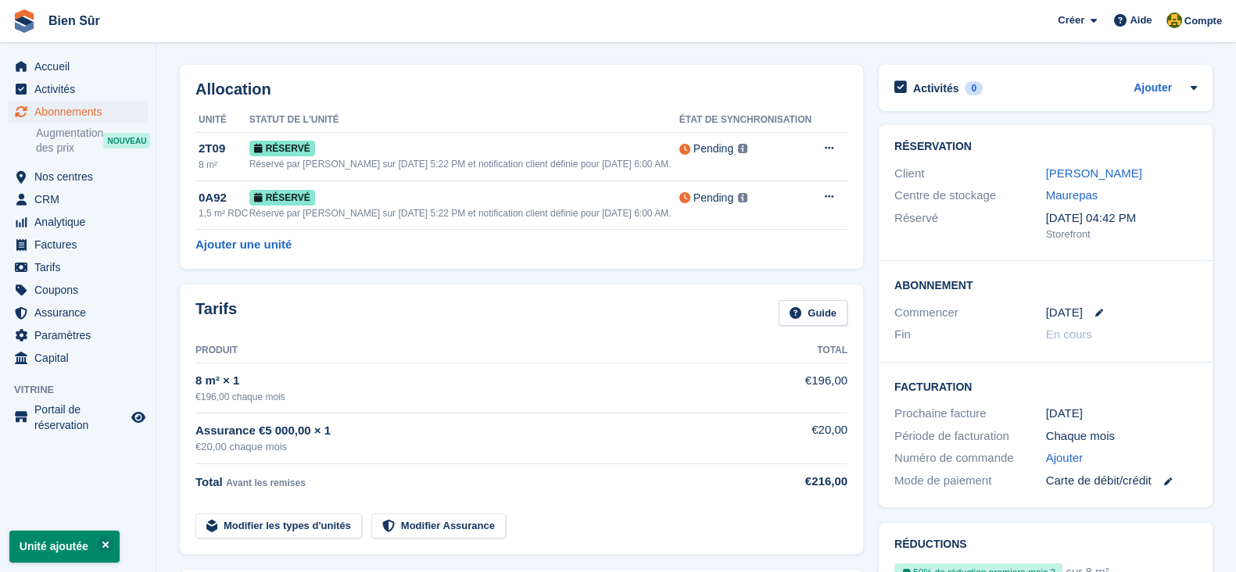
scroll to position [0, 0]
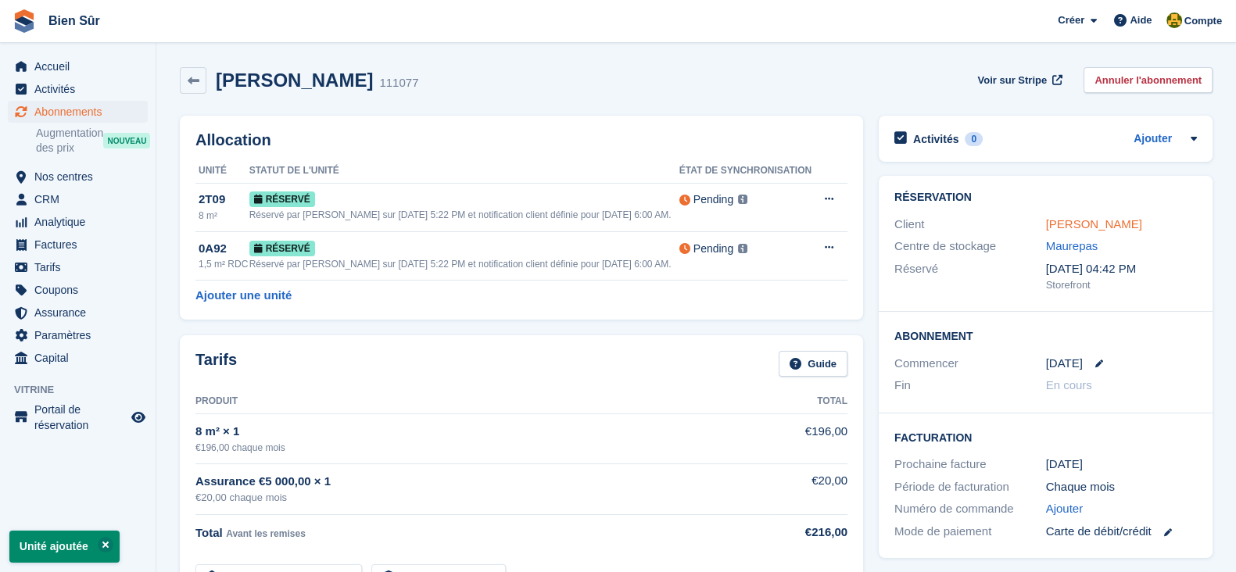
click at [1064, 221] on link "Cissokho Fatoumata" at bounding box center [1094, 223] width 96 height 13
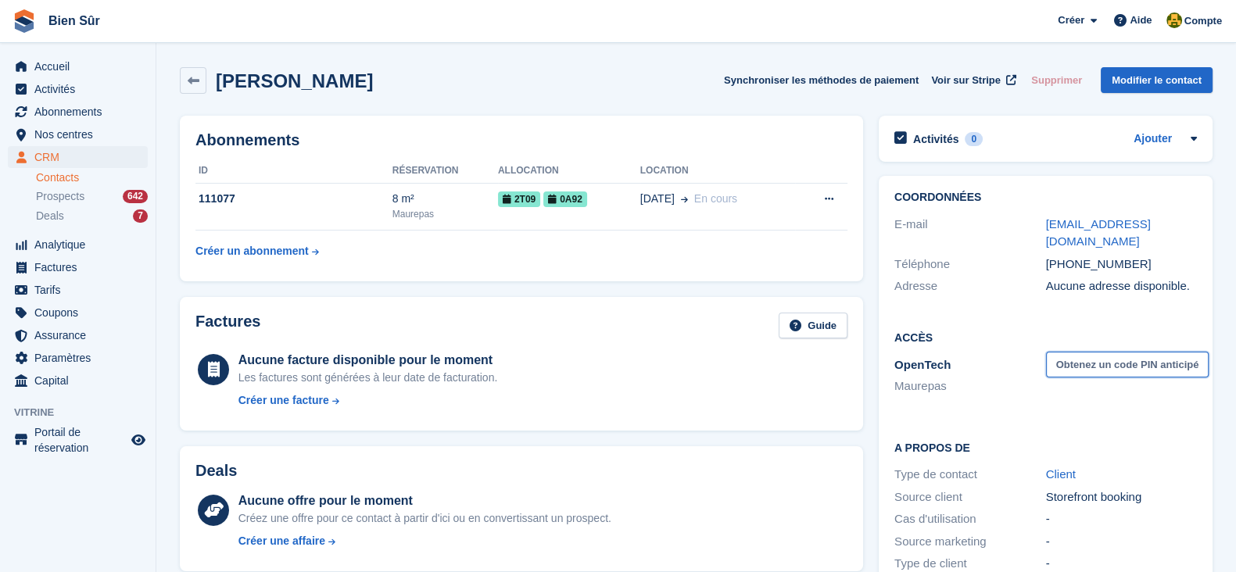
click at [1112, 352] on button "Obtenez un code PIN anticipé" at bounding box center [1127, 365] width 163 height 26
click at [1094, 359] on icon at bounding box center [1087, 365] width 13 height 12
drag, startPoint x: 1083, startPoint y: 345, endPoint x: 1048, endPoint y: 343, distance: 35.2
click at [1048, 358] on span "191180" at bounding box center [1065, 364] width 39 height 13
copy span "191180"
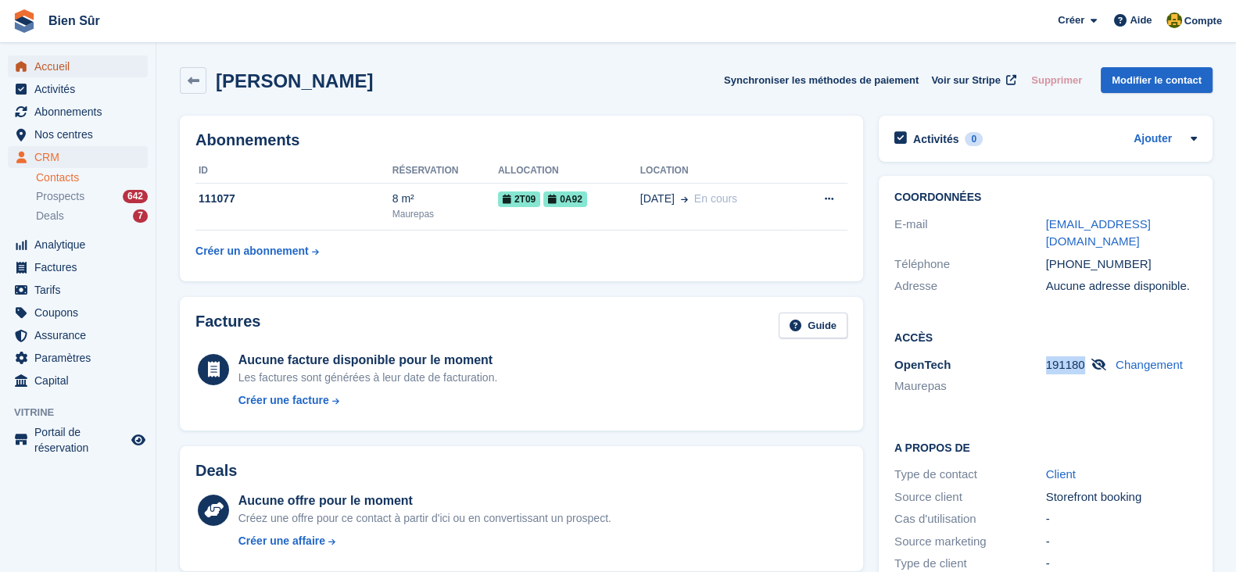
click at [90, 65] on span "Accueil" at bounding box center [81, 67] width 94 height 22
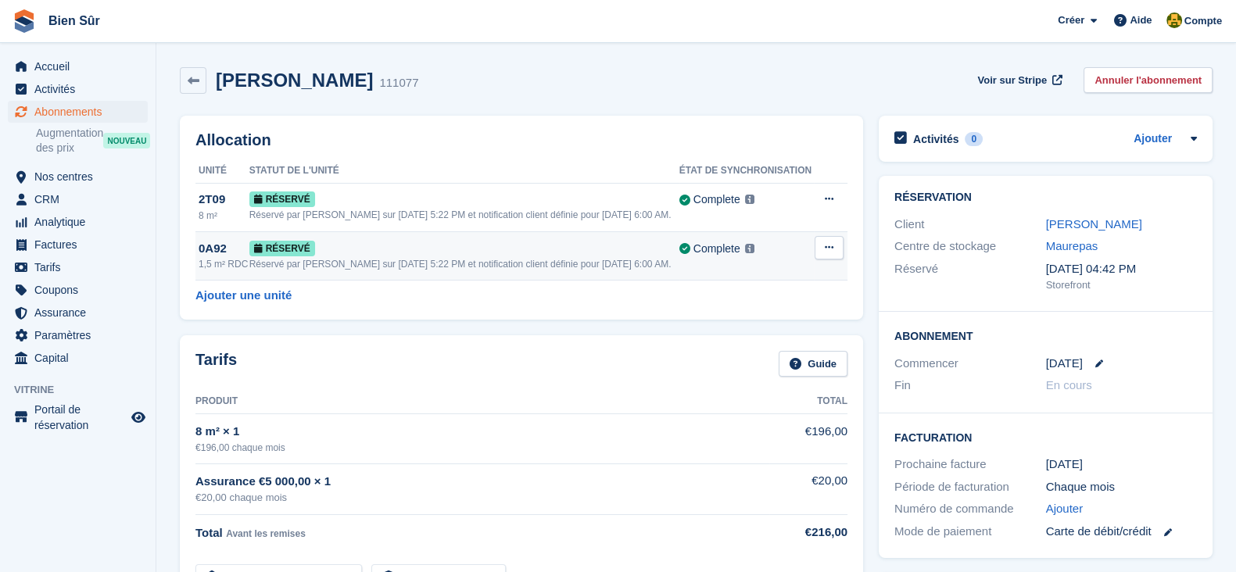
click at [840, 253] on button at bounding box center [829, 247] width 29 height 23
click at [759, 339] on div "Accorder un accès anticipé Désallouer" at bounding box center [769, 302] width 150 height 82
click at [759, 322] on p "Désallouer" at bounding box center [769, 326] width 136 height 20
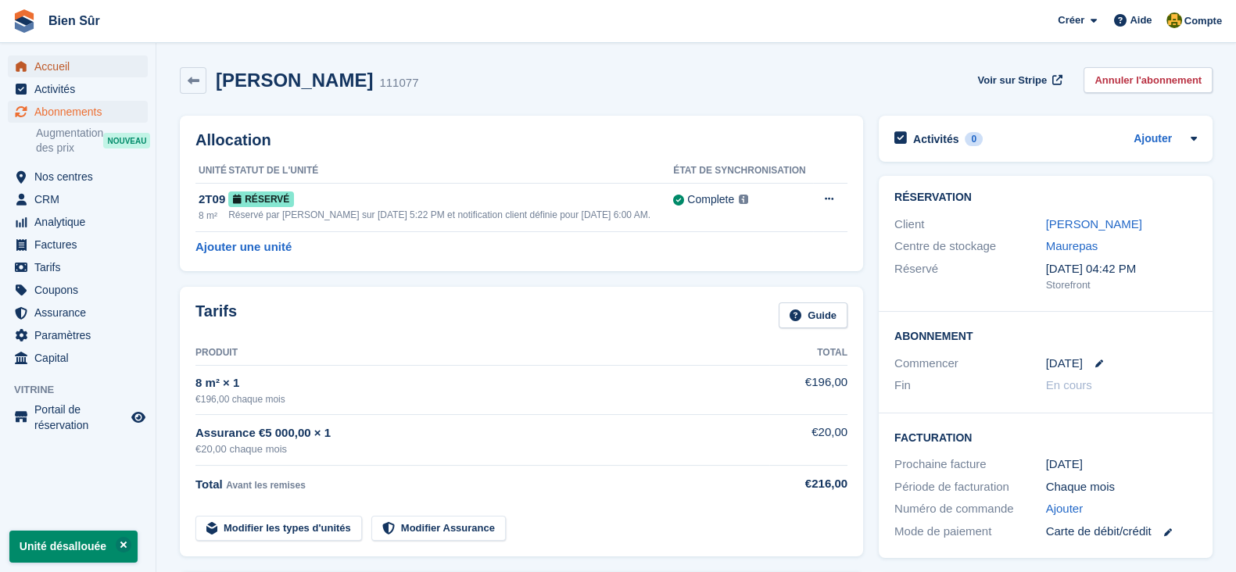
click at [62, 59] on span "Accueil" at bounding box center [81, 67] width 94 height 22
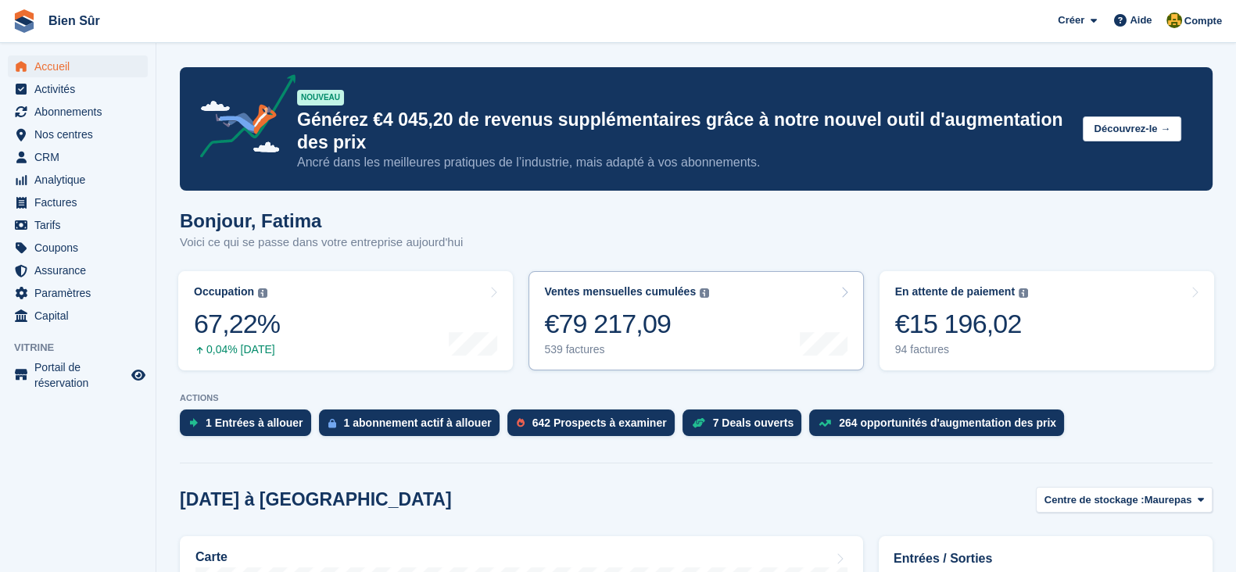
click at [615, 353] on div "539 factures" at bounding box center [626, 349] width 165 height 13
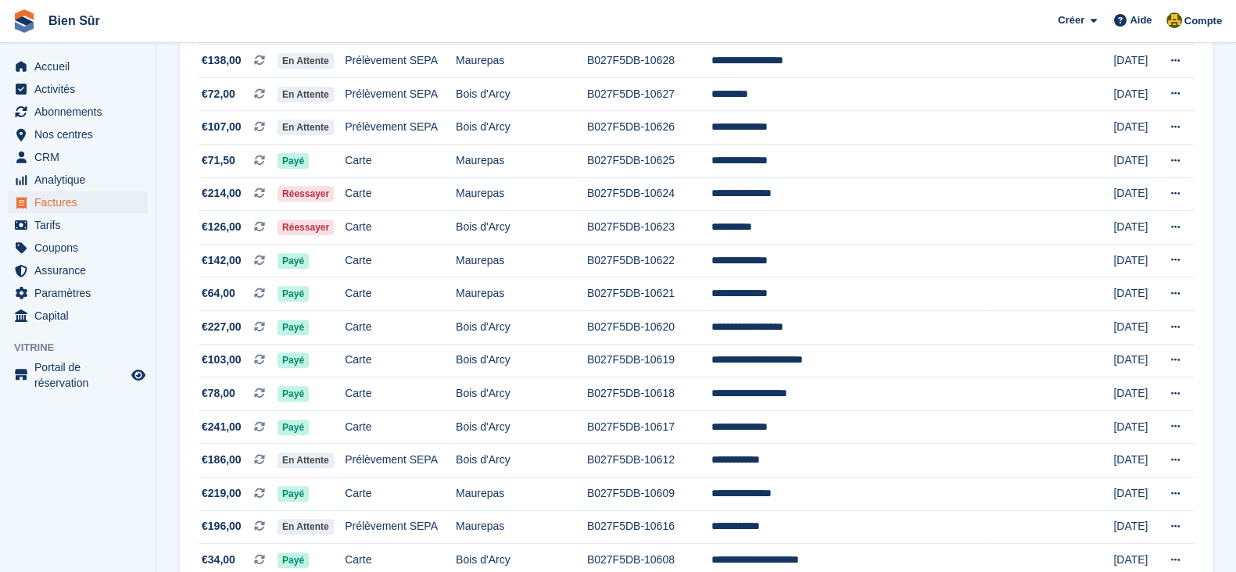
scroll to position [781, 0]
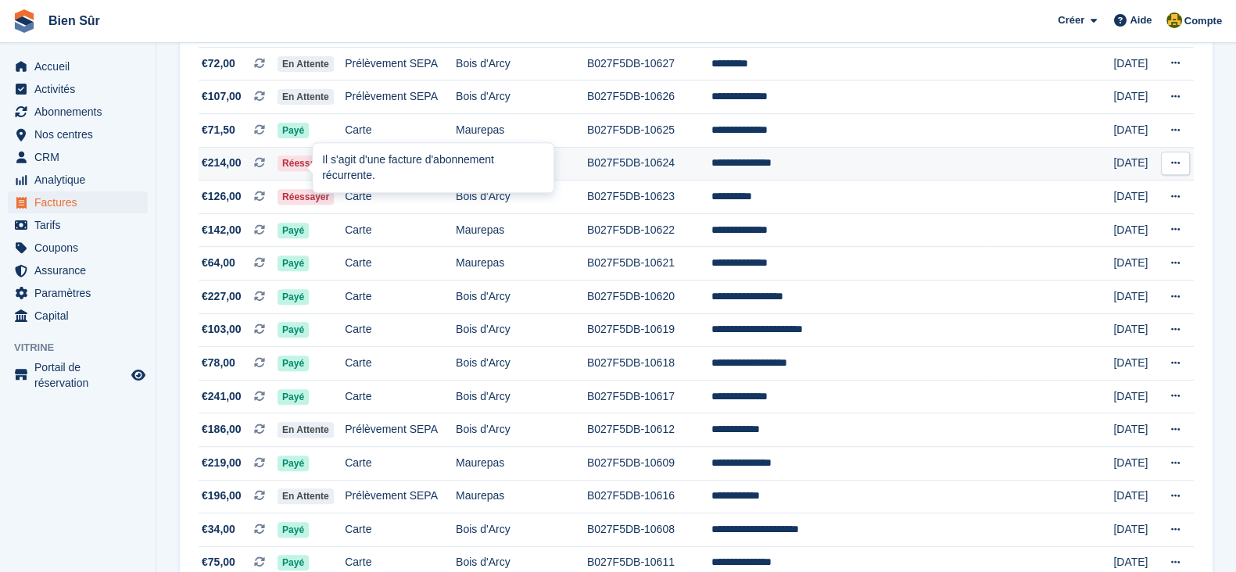
click at [265, 166] on icon at bounding box center [259, 162] width 11 height 11
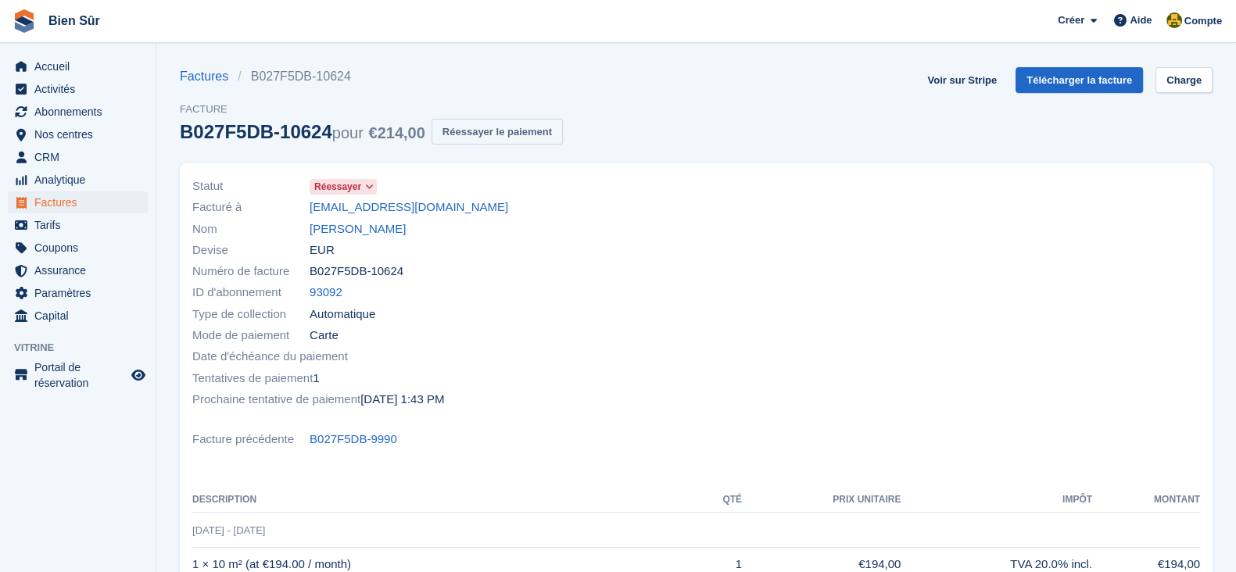
click at [477, 134] on button "Réessayer le paiement" at bounding box center [497, 132] width 131 height 26
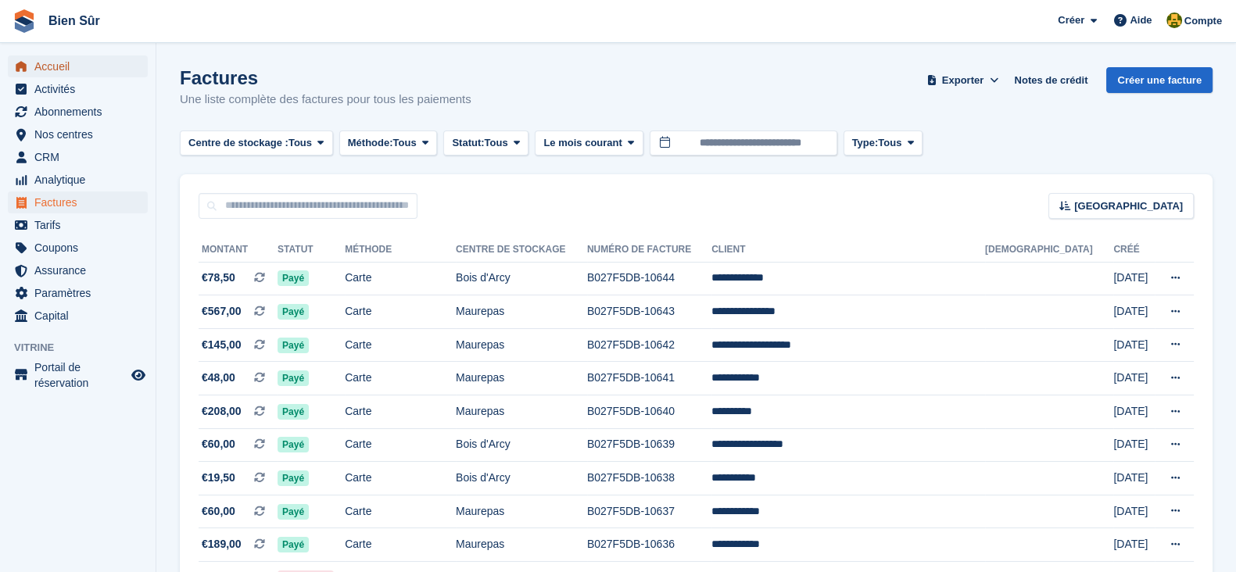
click at [51, 75] on span "Accueil" at bounding box center [81, 67] width 94 height 22
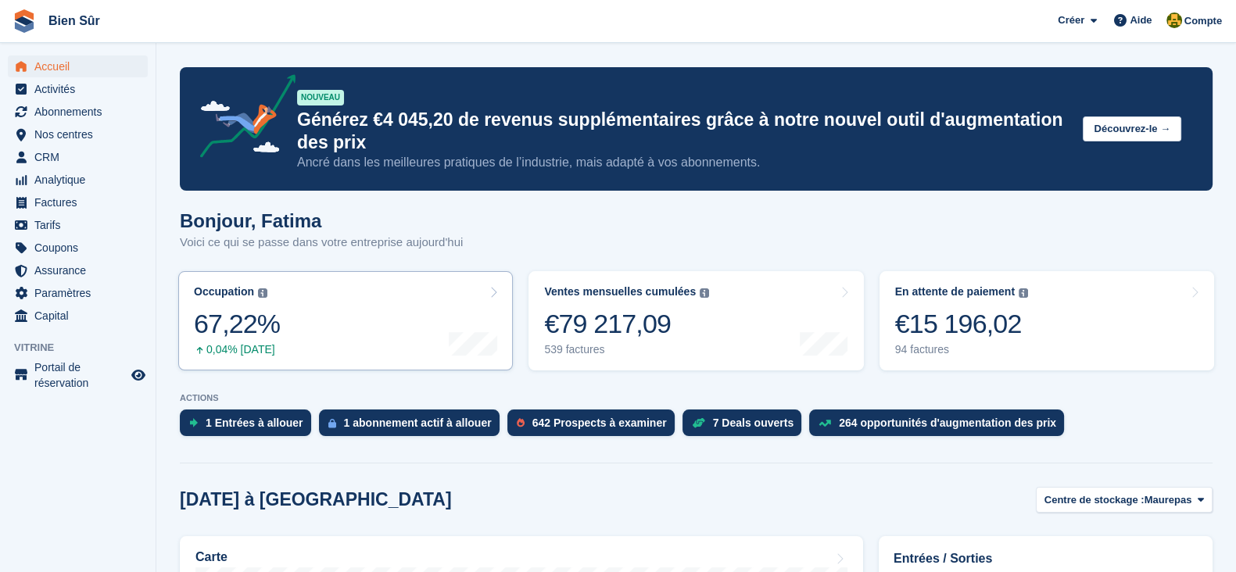
click at [340, 331] on link "Occupation Pourcentage de toutes les unités actuellement attribuées en termes d…" at bounding box center [345, 320] width 335 height 99
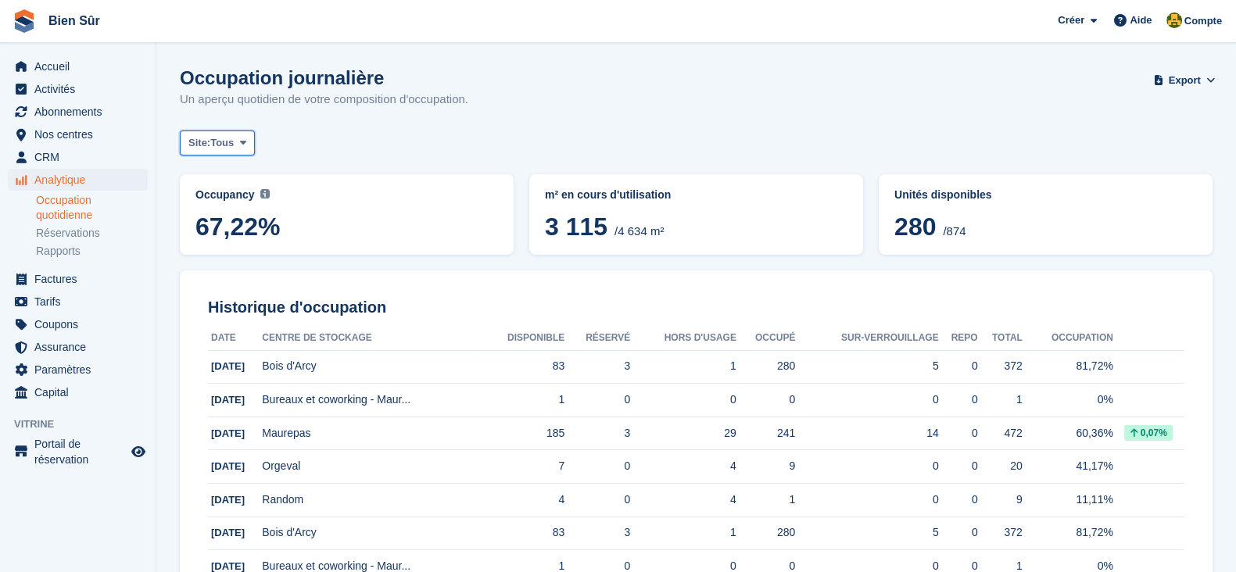
click at [214, 137] on span "Tous" at bounding box center [221, 143] width 23 height 16
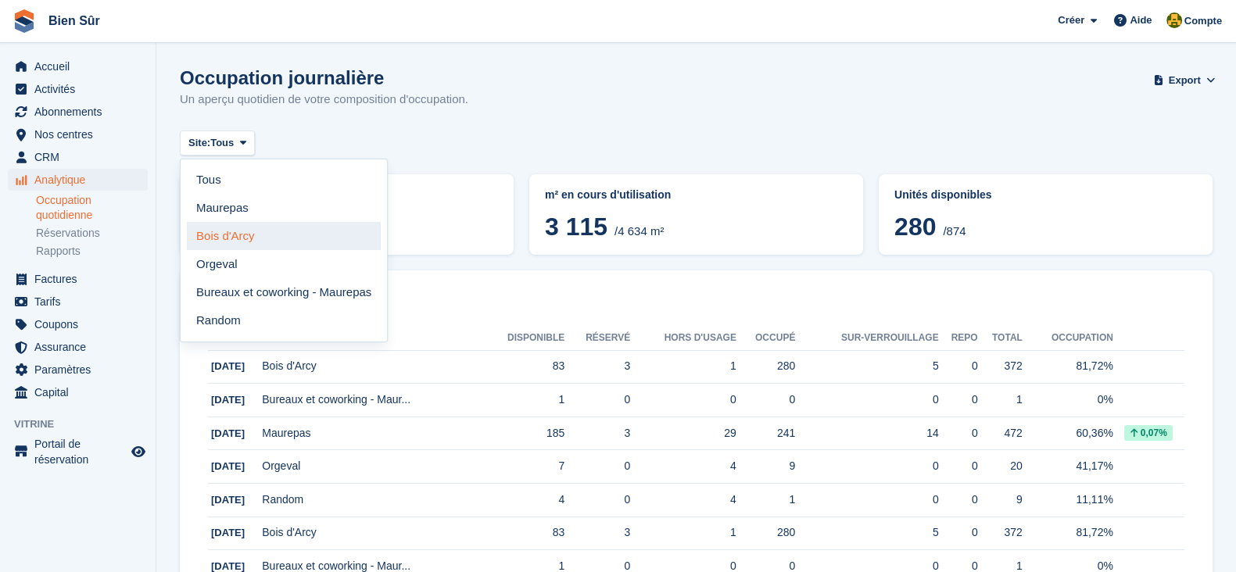
click at [235, 234] on link "Bois d'Arcy" at bounding box center [284, 236] width 194 height 28
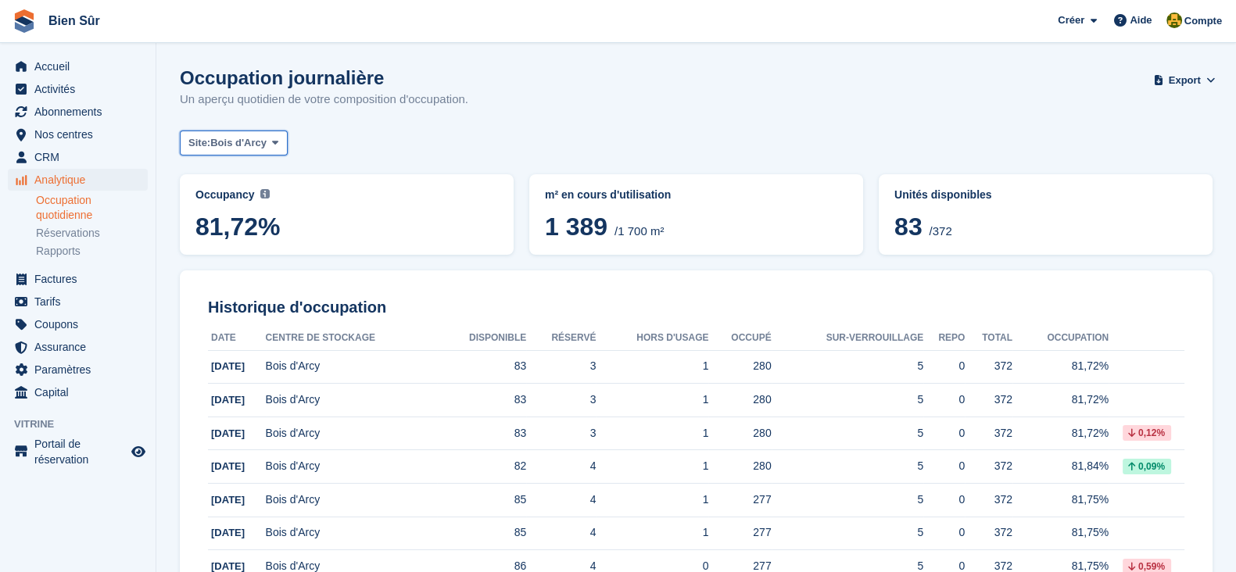
click at [235, 148] on span "Bois d'Arcy" at bounding box center [238, 143] width 56 height 16
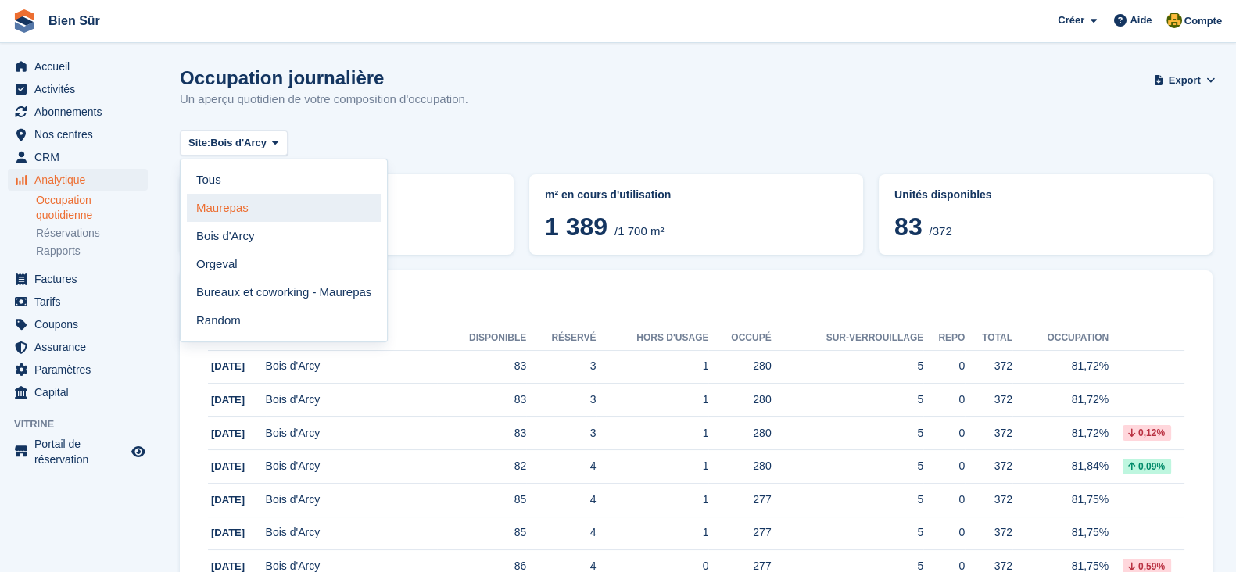
click at [246, 207] on link "Maurepas" at bounding box center [284, 208] width 194 height 28
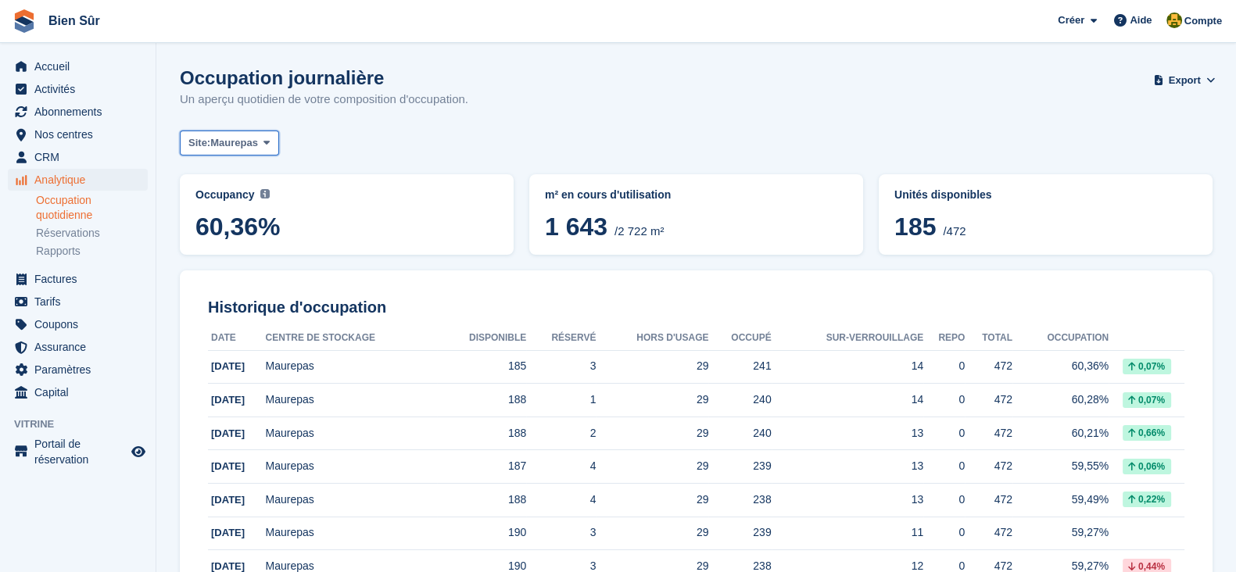
click at [249, 138] on span "Maurepas" at bounding box center [234, 143] width 48 height 16
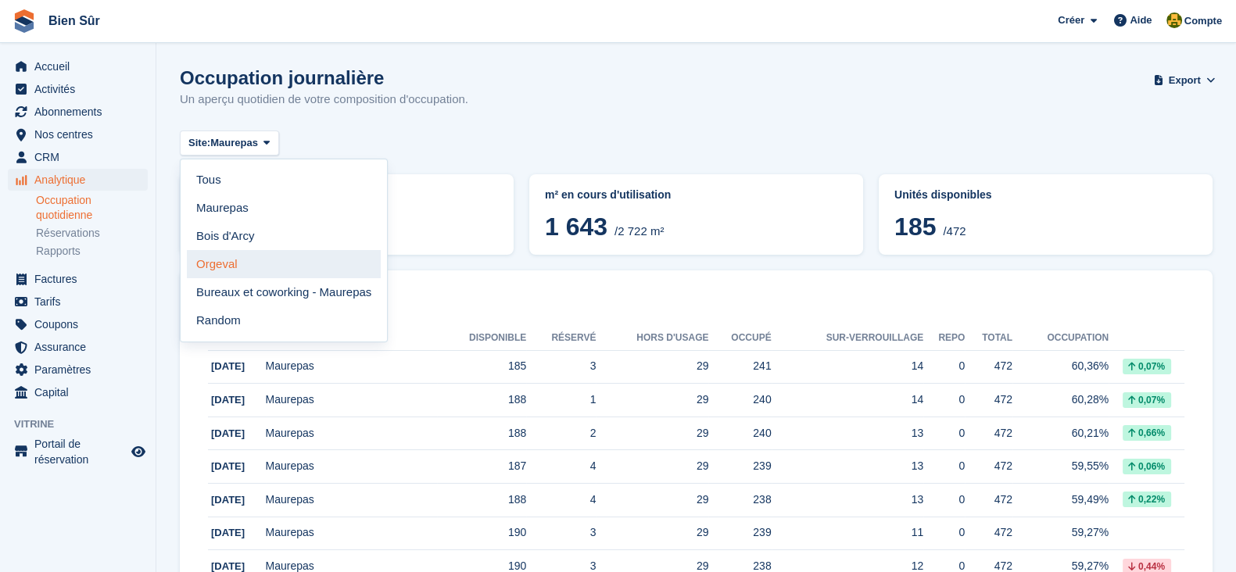
click at [281, 274] on link "Orgeval" at bounding box center [284, 264] width 194 height 28
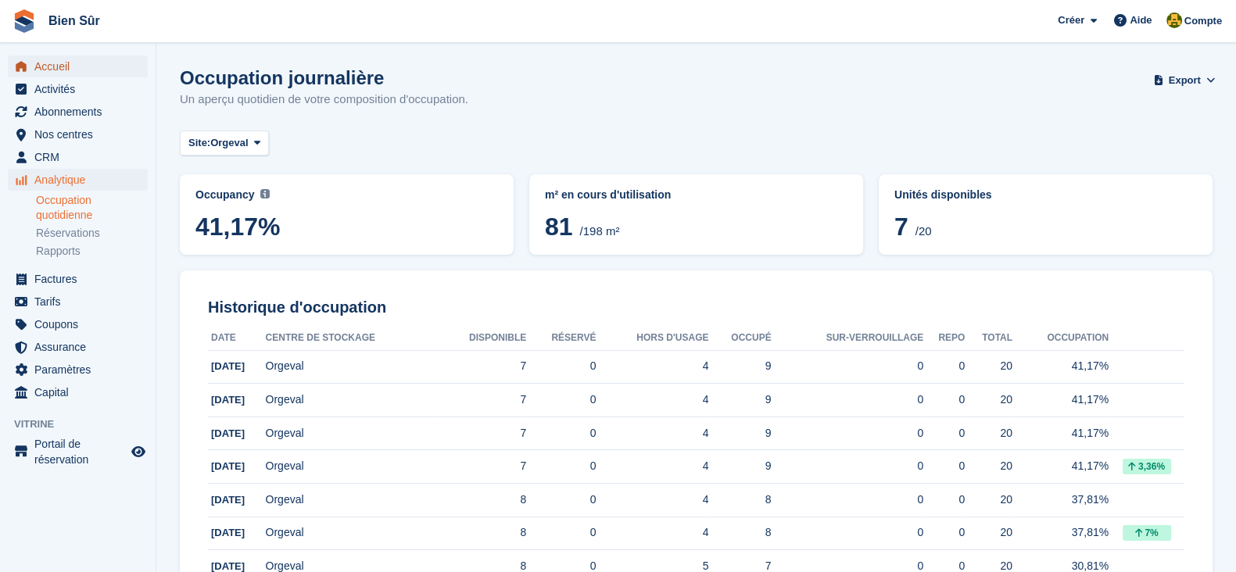
click at [109, 67] on span "Accueil" at bounding box center [81, 67] width 94 height 22
